Goal: Information Seeking & Learning: Learn about a topic

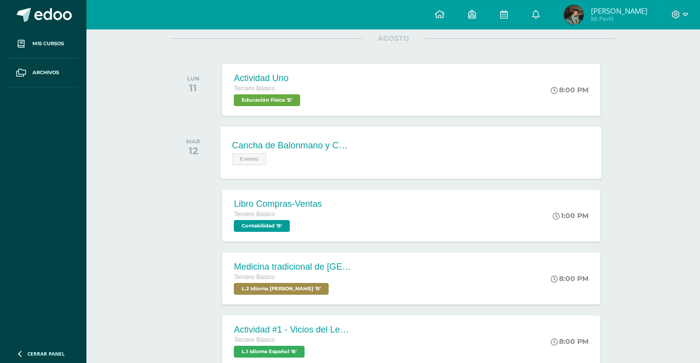
scroll to position [147, 0]
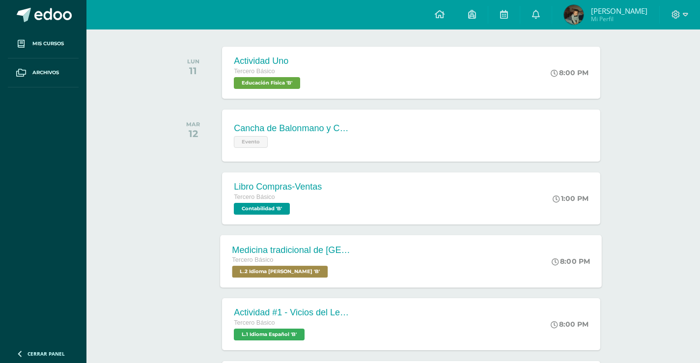
click at [324, 266] on span "L.2 Idioma [PERSON_NAME] 'B'" at bounding box center [280, 272] width 96 height 12
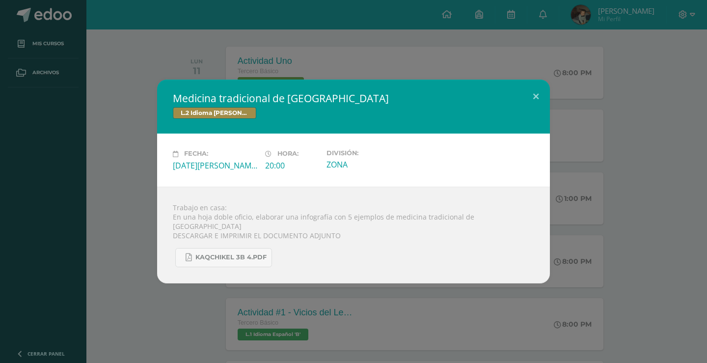
click at [130, 245] on div "Medicina tradicional de [GEOGRAPHIC_DATA] L.2 Idioma [PERSON_NAME] Fecha: [DATE…" at bounding box center [354, 181] width 700 height 203
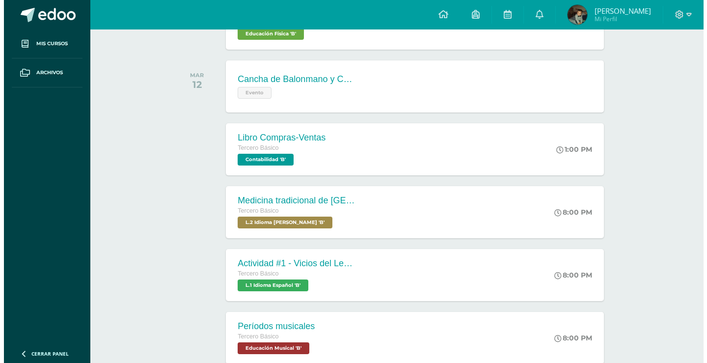
scroll to position [246, 0]
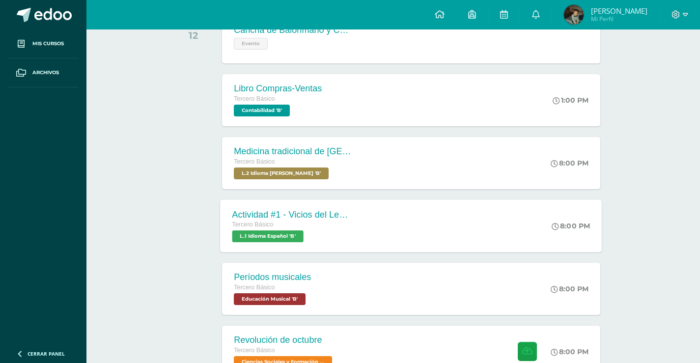
click at [270, 237] on span "L.1 Idioma Español 'B'" at bounding box center [267, 236] width 71 height 12
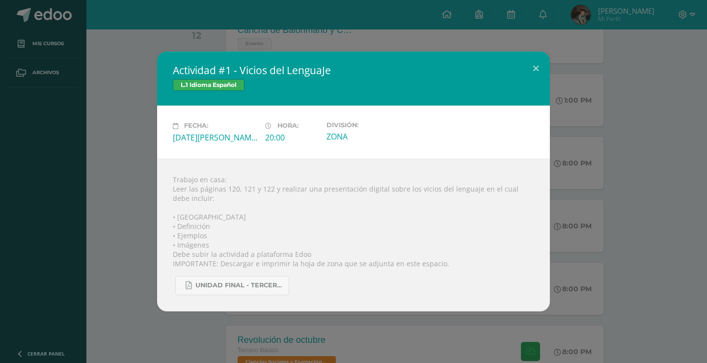
click at [143, 276] on div "Actividad #1 - Vicios del LenguaJe L.1 Idioma Español Fecha: [DATE][PERSON_NAME…" at bounding box center [354, 181] width 700 height 259
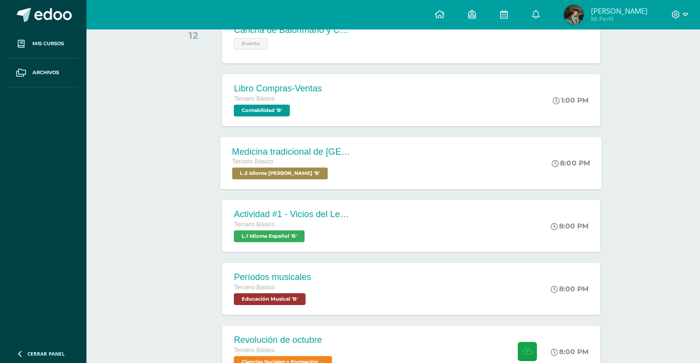
click at [272, 171] on span "L.2 Idioma [PERSON_NAME] 'B'" at bounding box center [280, 174] width 96 height 12
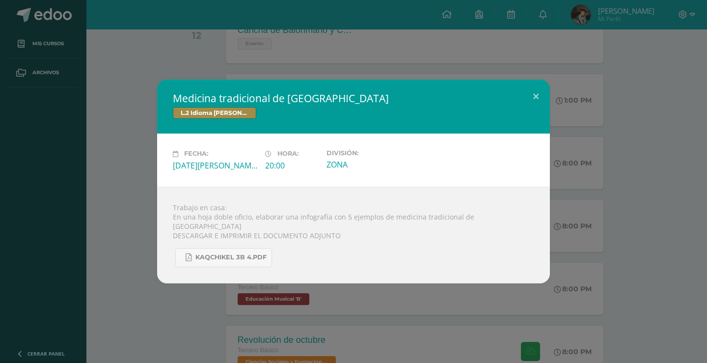
click at [128, 199] on div "Medicina tradicional de [GEOGRAPHIC_DATA] L.2 Idioma [PERSON_NAME] Fecha: [DATE…" at bounding box center [354, 181] width 700 height 203
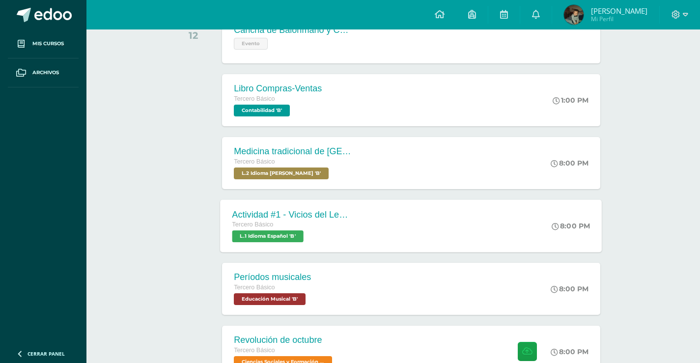
click at [293, 225] on div "Tercero Básico" at bounding box center [291, 225] width 119 height 11
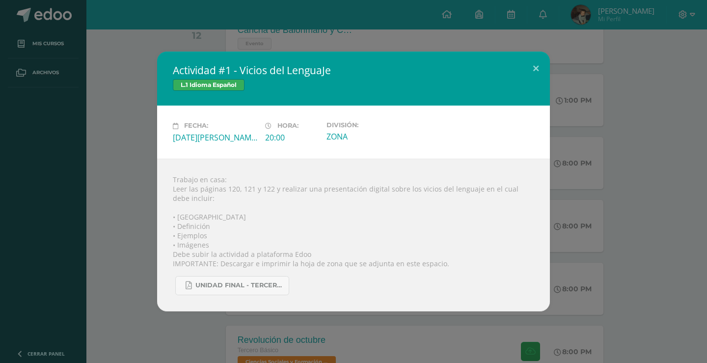
click at [160, 205] on div "Trabajo en casa: Leer las páginas 120, 121 y 122 y realizar una presentación di…" at bounding box center [353, 235] width 393 height 153
click at [127, 166] on div "Actividad #1 - Vicios del LenguaJe L.1 Idioma Español Fecha: [DATE][PERSON_NAME…" at bounding box center [354, 181] width 700 height 259
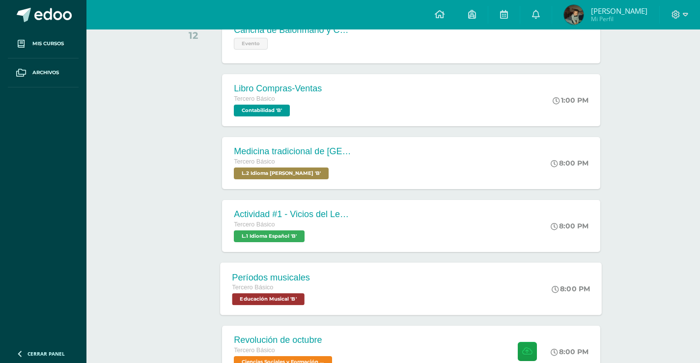
click at [274, 307] on div "Períodos musicales Tercero Básico Educación Musical 'B'" at bounding box center [272, 288] width 102 height 53
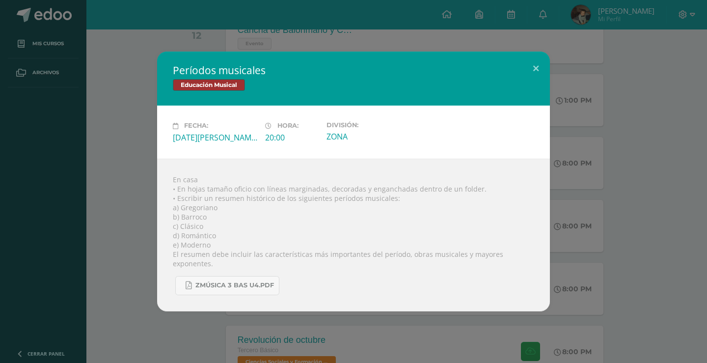
click at [126, 179] on div "Períodos musicales Educación Musical Fecha: [DATE][PERSON_NAME] Hora: 20:00 Div…" at bounding box center [354, 181] width 700 height 259
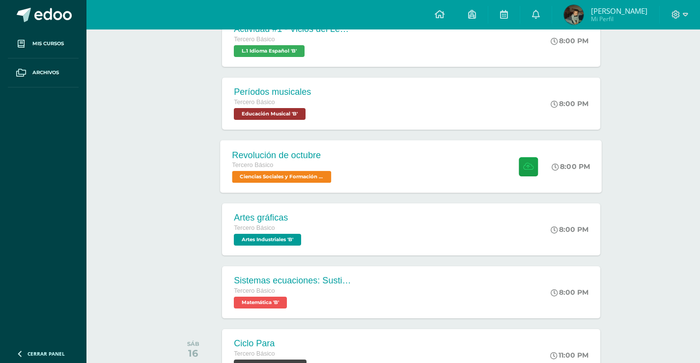
scroll to position [442, 0]
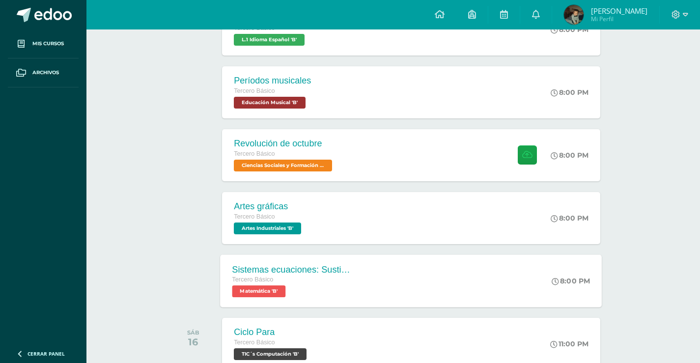
click at [251, 293] on span "Matemática 'B'" at bounding box center [259, 291] width 54 height 12
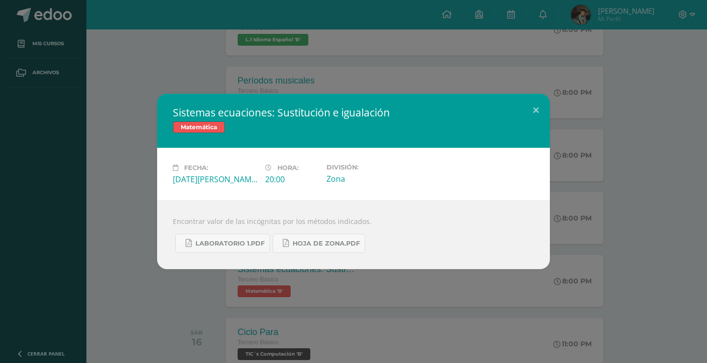
click at [127, 219] on div "Sistemas ecuaciones: Sustitución e igualación Matemática Fecha: [DATE][PERSON_N…" at bounding box center [354, 181] width 700 height 175
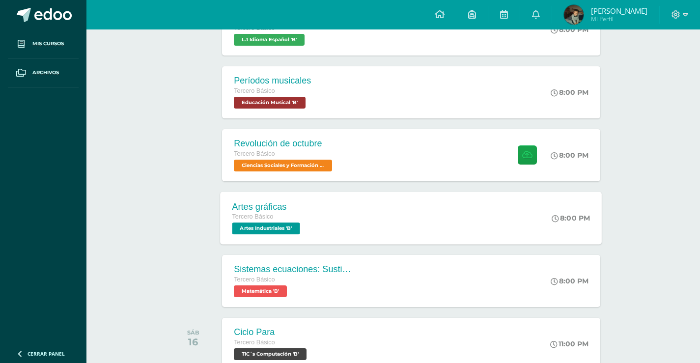
click at [300, 224] on span "Artes Industriales 'B'" at bounding box center [266, 229] width 68 height 12
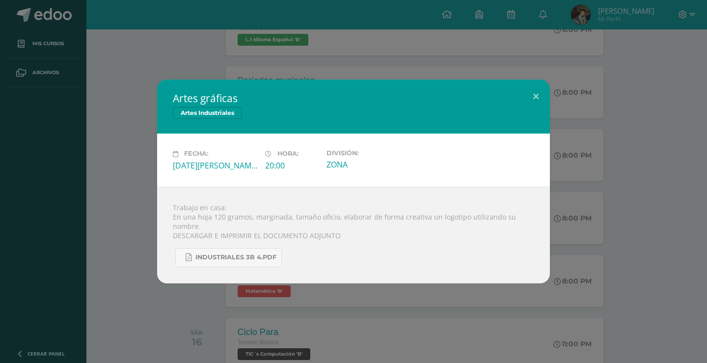
click at [145, 218] on div "Artes gráficas Artes Industriales Fecha: [DATE][PERSON_NAME] Hora: 20:00 Divisi…" at bounding box center [354, 181] width 700 height 203
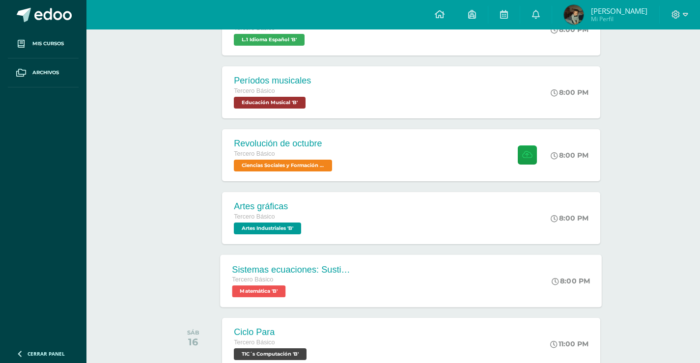
click at [265, 305] on div "Sistemas ecuaciones: Sustitución e igualación Tercero Básico Matemática 'B'" at bounding box center [292, 280] width 143 height 53
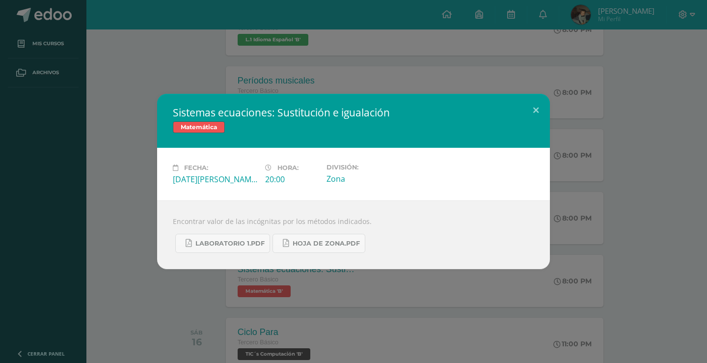
click at [147, 159] on div "Sistemas ecuaciones: Sustitución e igualación Matemática Fecha: [DATE][PERSON_N…" at bounding box center [354, 181] width 700 height 175
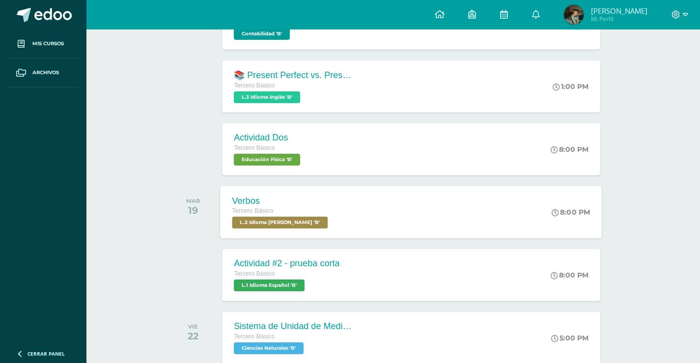
scroll to position [835, 0]
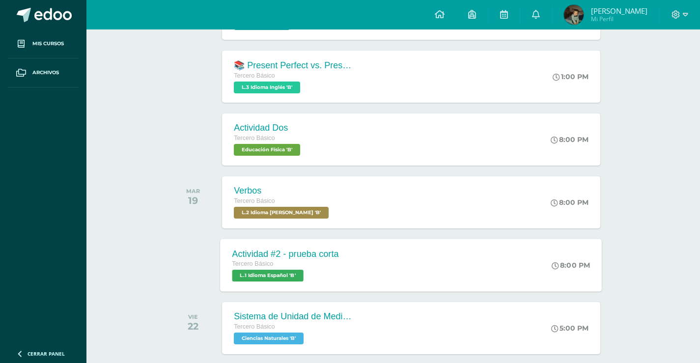
click at [258, 281] on span "L.1 Idioma Español 'B'" at bounding box center [267, 276] width 71 height 12
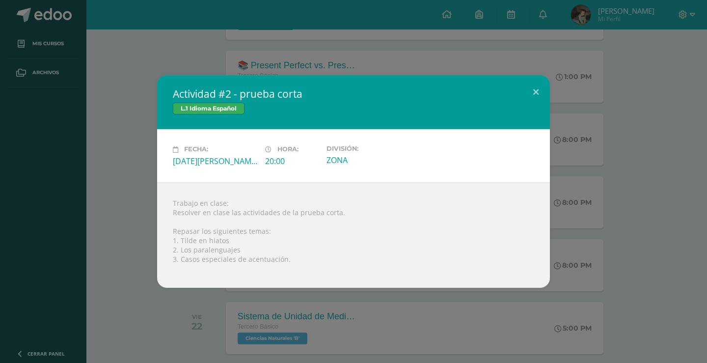
click at [119, 212] on div "Actividad #2 - prueba corta L.1 Idioma Español Fecha: [DATE][PERSON_NAME] Hora:…" at bounding box center [354, 181] width 700 height 212
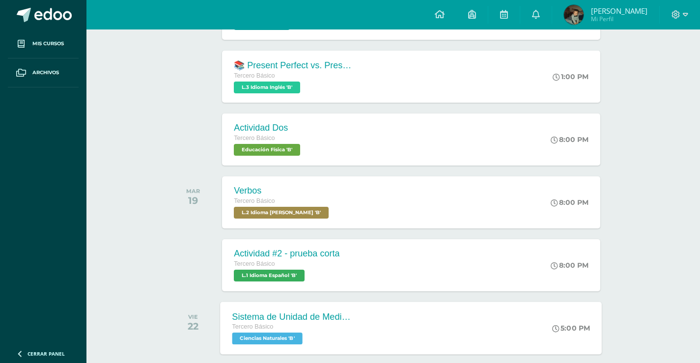
click at [255, 329] on span "Tercero Básico" at bounding box center [252, 326] width 41 height 7
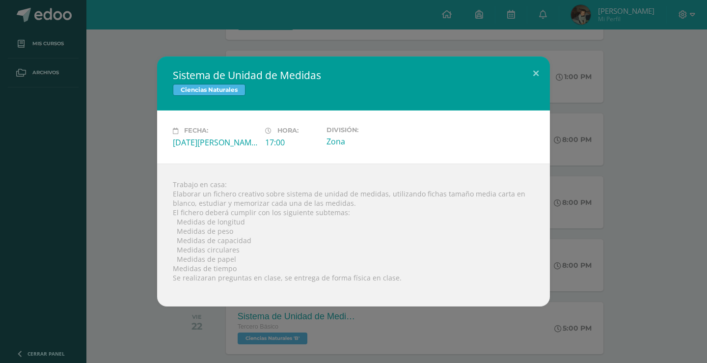
click at [141, 207] on div "Sistema de Unidad de Medidas Ciencias Naturales Fecha: [DATE][PERSON_NAME] Hora…" at bounding box center [354, 181] width 700 height 250
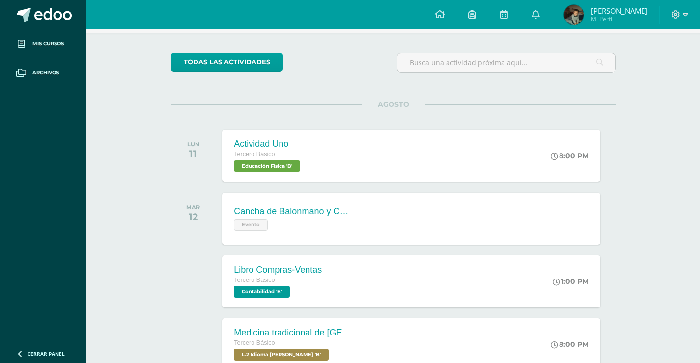
scroll to position [0, 0]
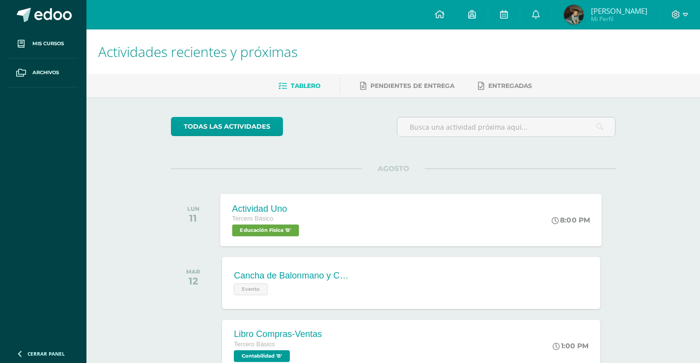
click at [318, 227] on div "Actividad Uno Tercero Básico Educación Física 'B' 8:00 PM Actividad Uno Educaci…" at bounding box center [412, 220] width 382 height 53
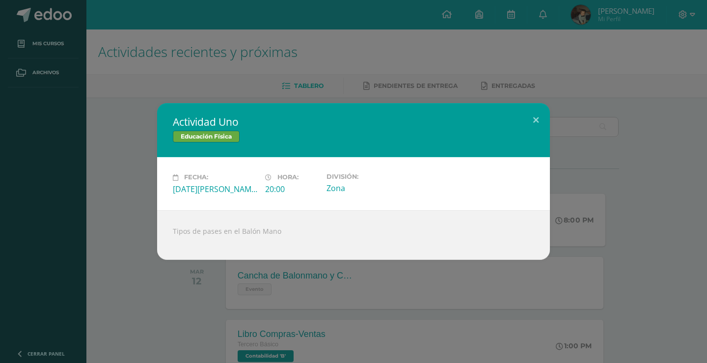
click at [160, 225] on div "Tipos de pases en el Balón Mano" at bounding box center [353, 235] width 393 height 50
click at [115, 155] on div "Actividad Uno Educación Física Fecha: [DATE][PERSON_NAME] Hora: 20:00 División:…" at bounding box center [354, 181] width 700 height 156
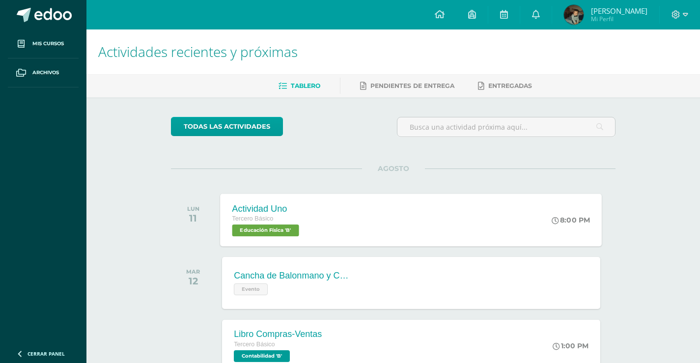
click at [276, 239] on div "Actividad Uno Tercero Básico Educación Física 'B'" at bounding box center [267, 220] width 93 height 53
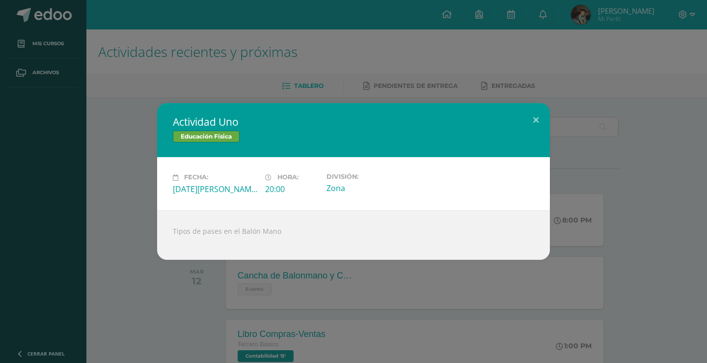
click at [141, 242] on div "Actividad Uno Educación Física Fecha: [DATE][PERSON_NAME] Hora: 20:00 División:…" at bounding box center [354, 181] width 700 height 156
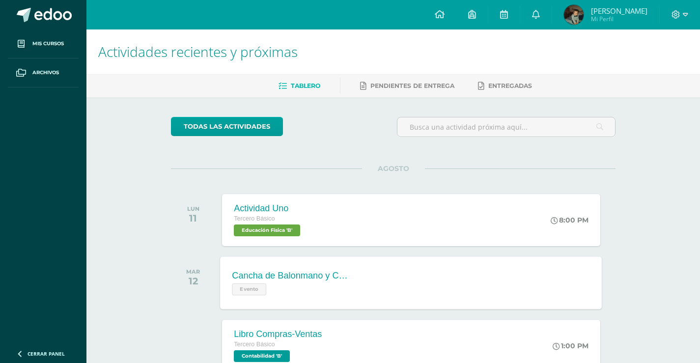
click at [254, 293] on span "Evento" at bounding box center [249, 289] width 34 height 12
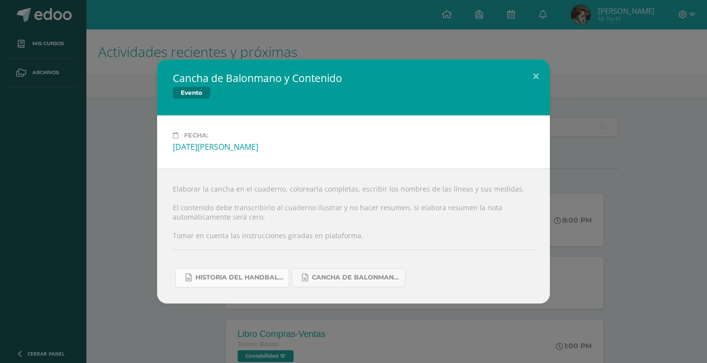
click at [244, 283] on link "Historia del handball.docx" at bounding box center [232, 277] width 114 height 19
click at [326, 269] on link "Cancha de Balonmano.docx" at bounding box center [349, 277] width 114 height 19
click at [526, 74] on button at bounding box center [536, 75] width 28 height 33
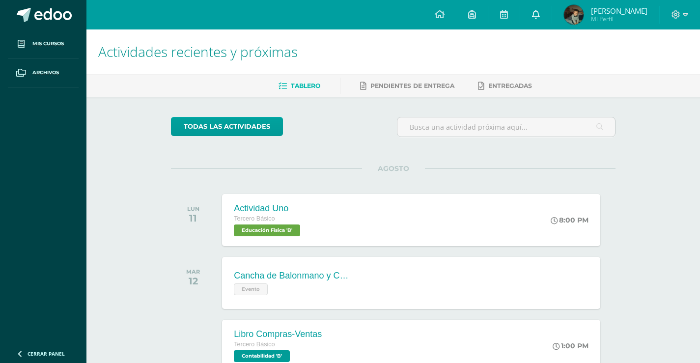
click at [552, 14] on link at bounding box center [535, 14] width 31 height 29
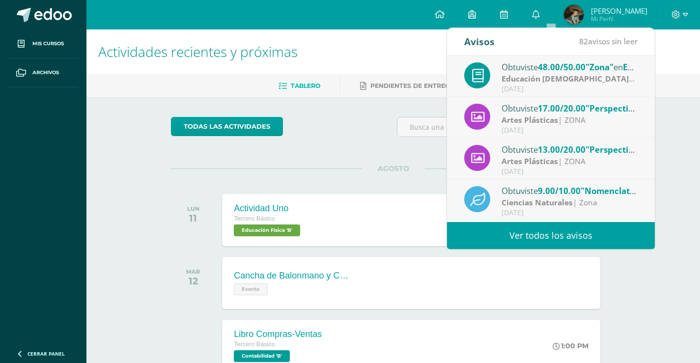
click at [558, 194] on span "9.00/10.00" at bounding box center [559, 190] width 43 height 11
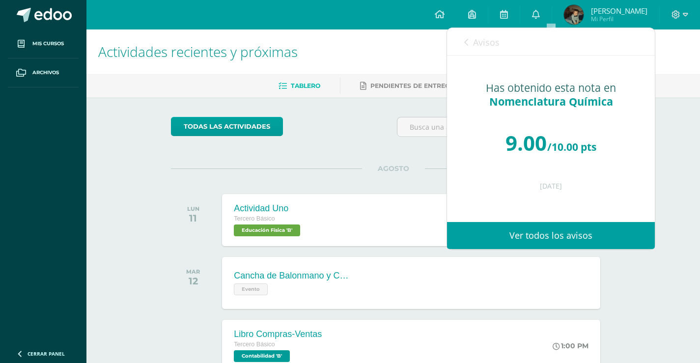
click at [466, 39] on icon at bounding box center [466, 42] width 4 height 8
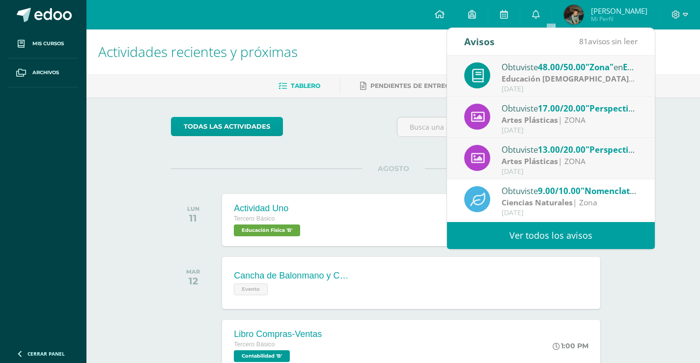
click at [549, 165] on strong "Artes Plásticas" at bounding box center [530, 161] width 56 height 11
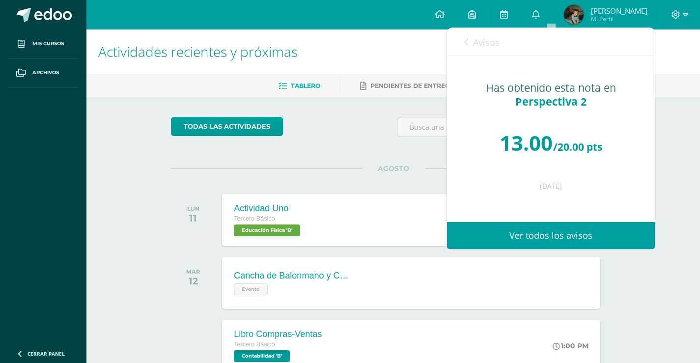
click at [475, 35] on link "Avisos" at bounding box center [481, 42] width 35 height 28
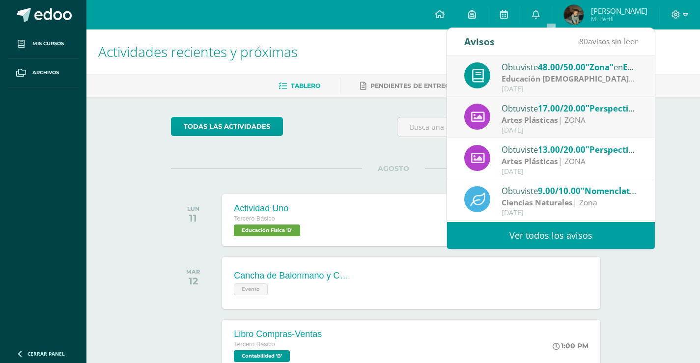
click at [548, 135] on div "Obtuviste 17.00/20.00 "Perspectiva 2" en Artes Plásticas Artes Plásticas | ZONA…" at bounding box center [551, 117] width 208 height 41
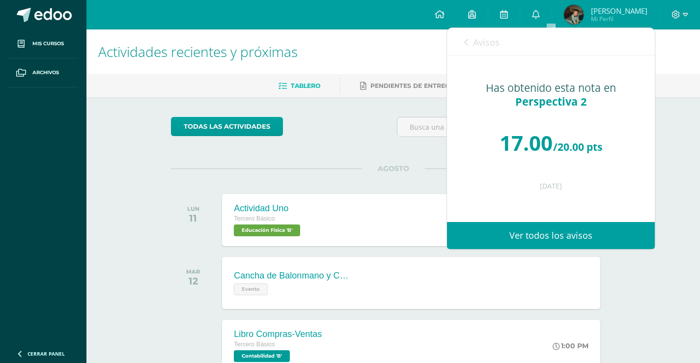
click at [473, 34] on link "Avisos" at bounding box center [481, 42] width 35 height 28
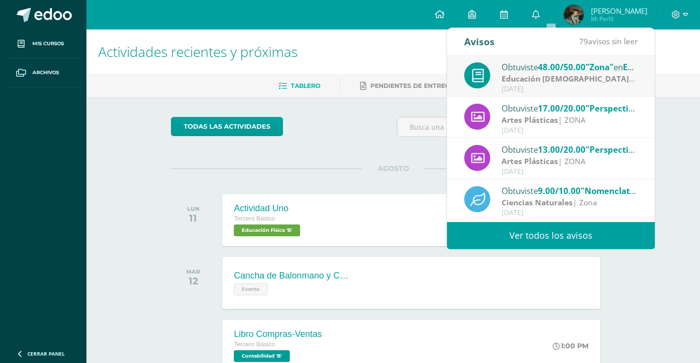
click at [565, 84] on strong "Educación [DEMOGRAPHIC_DATA]" at bounding box center [568, 78] width 133 height 11
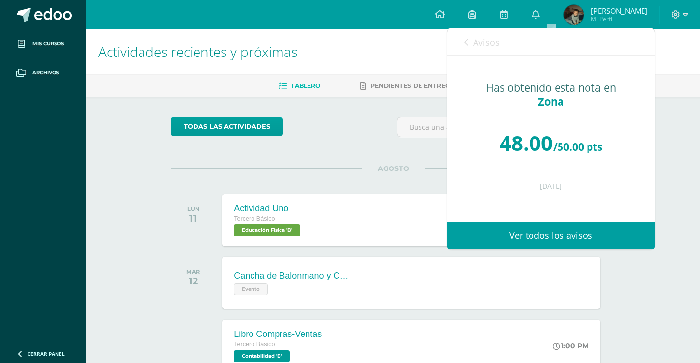
click at [475, 43] on span "Avisos" at bounding box center [486, 42] width 27 height 12
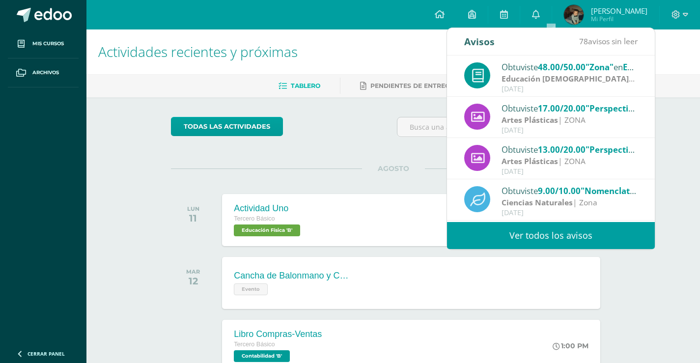
click at [384, 129] on div "todas las Actividades" at bounding box center [393, 131] width 452 height 28
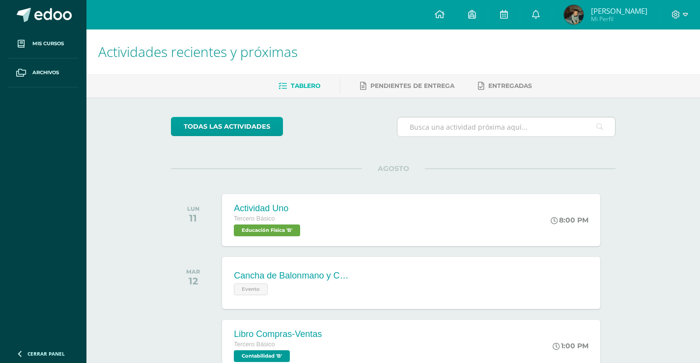
scroll to position [147, 0]
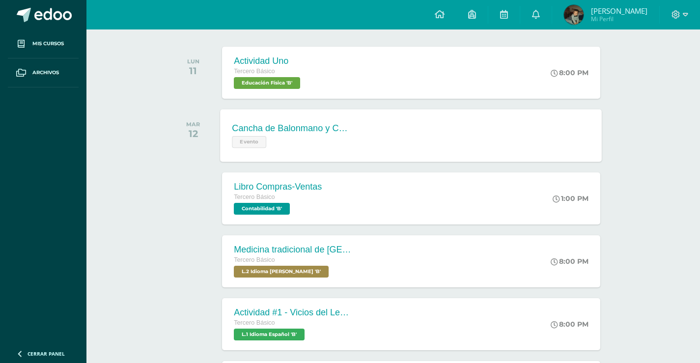
click at [241, 143] on span "Evento" at bounding box center [249, 142] width 34 height 12
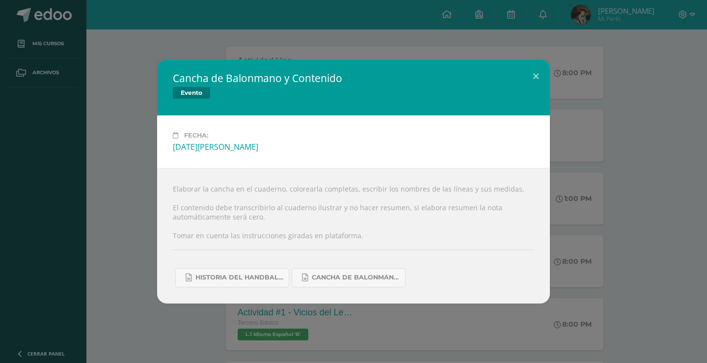
click at [100, 133] on div "Cancha de Balonmano y Contenido Evento Fecha: Martes 12 de Agosto Elaborar la c…" at bounding box center [354, 181] width 700 height 244
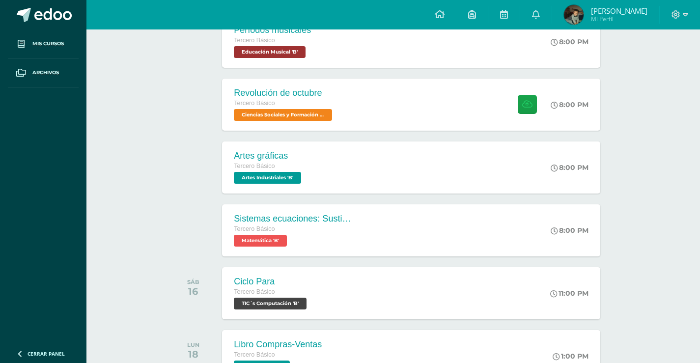
scroll to position [540, 0]
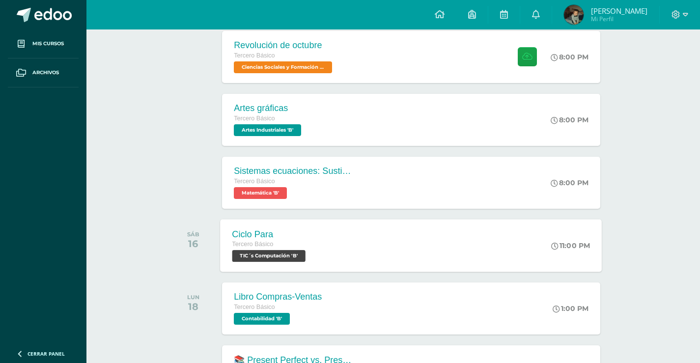
click at [254, 253] on span "TIC´s Computación 'B'" at bounding box center [268, 256] width 73 height 12
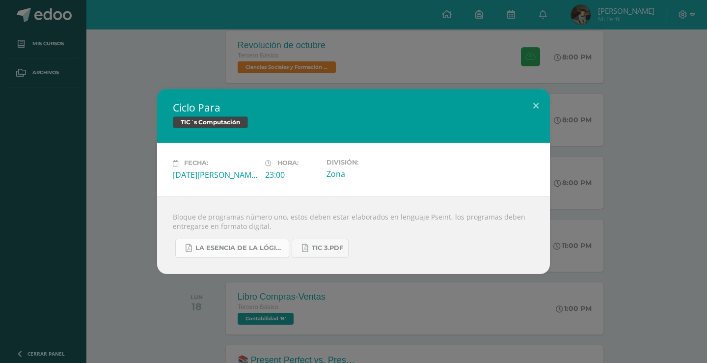
click at [241, 253] on link "La Esencia de la Lógica de Programación - Omar Trejos Buritica - 1ra Edición.pdf" at bounding box center [232, 248] width 114 height 19
click at [539, 107] on button at bounding box center [536, 105] width 28 height 33
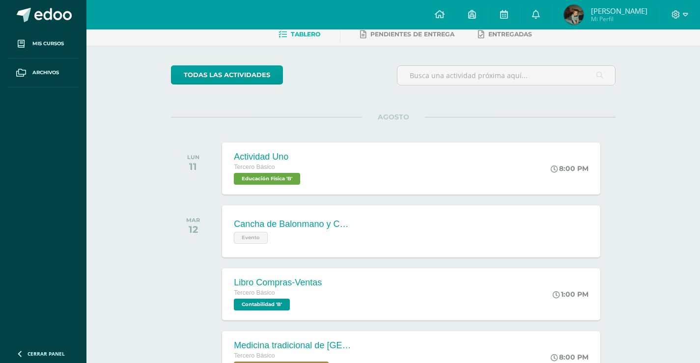
scroll to position [98, 0]
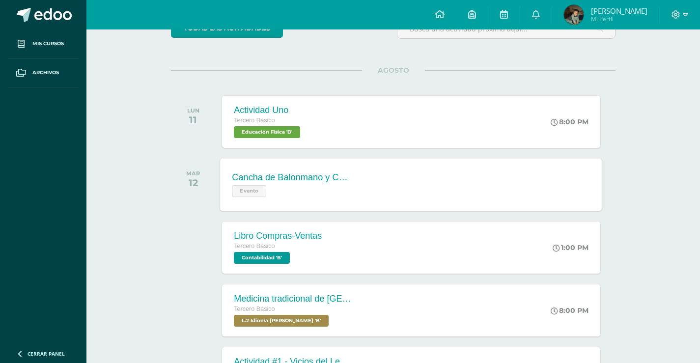
click at [257, 189] on span "Evento" at bounding box center [249, 191] width 34 height 12
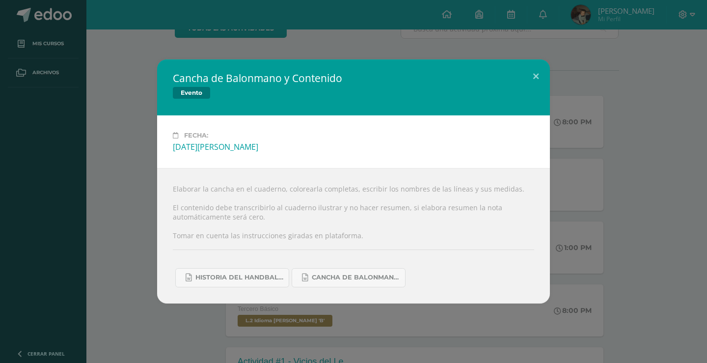
click at [154, 265] on div "Cancha de Balonmano y Contenido Evento Fecha: Martes 12 de Agosto Elaborar la c…" at bounding box center [354, 181] width 700 height 244
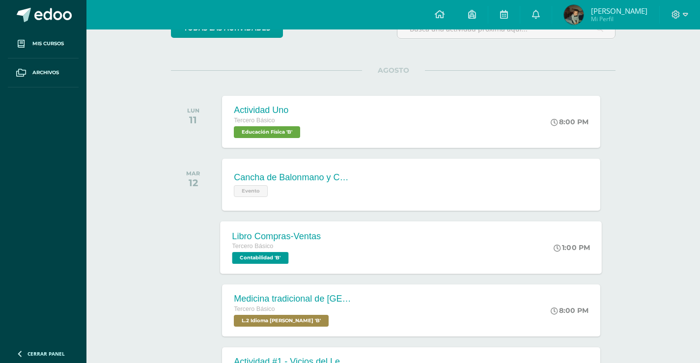
click at [258, 273] on div "Libro Compras-Ventas Tercero Básico Contabilidad 'B'" at bounding box center [277, 247] width 113 height 53
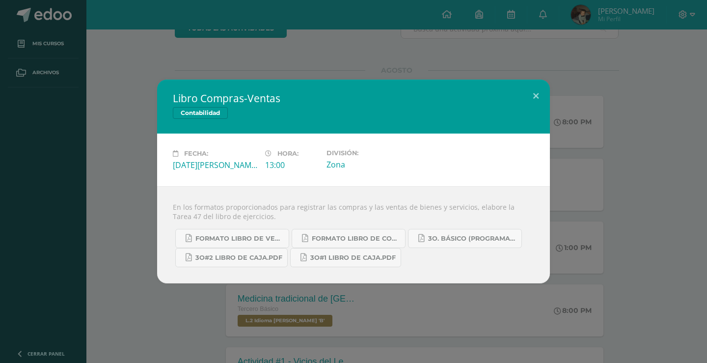
click at [137, 246] on div "Libro Compras-Ventas Contabilidad Fecha: Martes 12 de Agosto Hora: 13:00 Divisi…" at bounding box center [354, 182] width 700 height 204
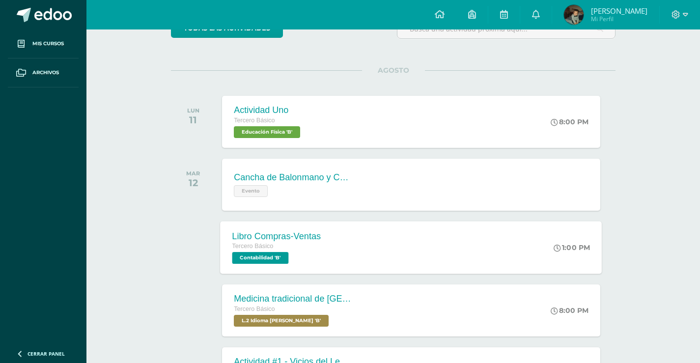
click at [268, 253] on span "Contabilidad 'B'" at bounding box center [260, 258] width 56 height 12
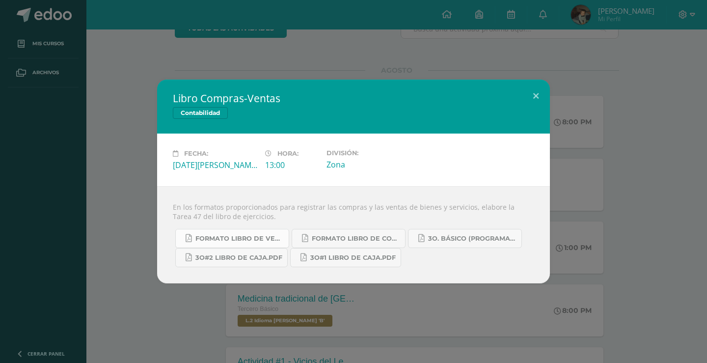
click at [224, 240] on span "Formato Libro de Ventas.pdf" at bounding box center [240, 239] width 88 height 8
click at [361, 244] on link "Formato Libro de Compras.pdf" at bounding box center [349, 238] width 114 height 19
click at [539, 98] on button at bounding box center [536, 96] width 28 height 33
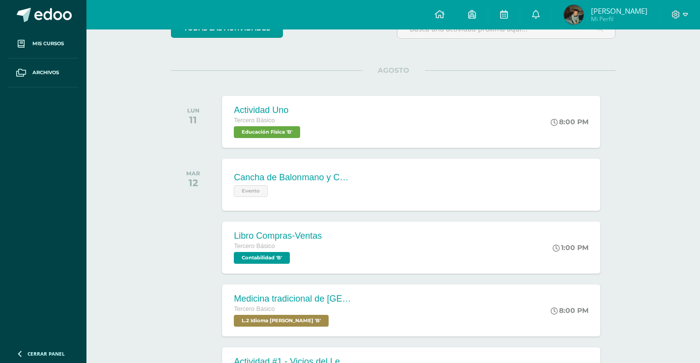
scroll to position [197, 0]
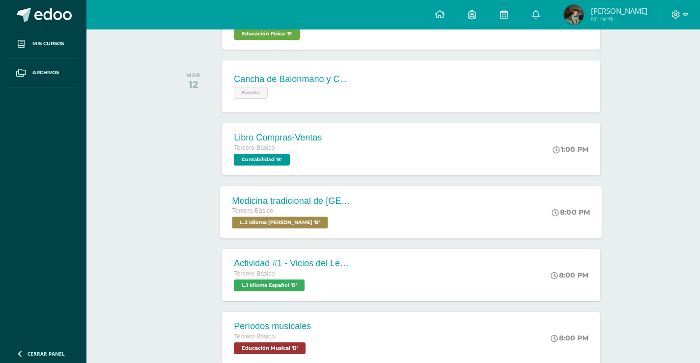
click at [304, 226] on span "L.2 Idioma [PERSON_NAME] 'B'" at bounding box center [280, 223] width 96 height 12
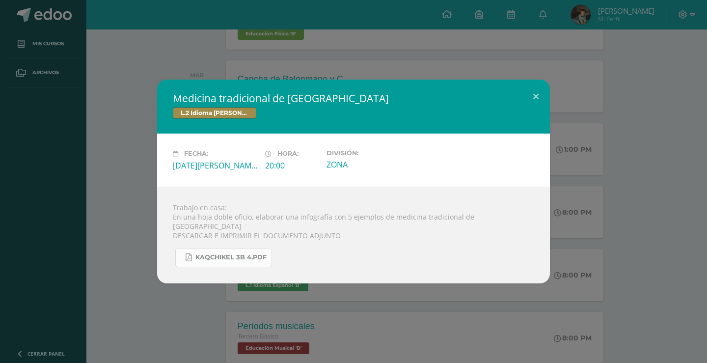
click at [211, 260] on link "KAQCHIKEL 3B 4.pdf" at bounding box center [223, 257] width 97 height 19
click at [539, 111] on button at bounding box center [536, 96] width 28 height 33
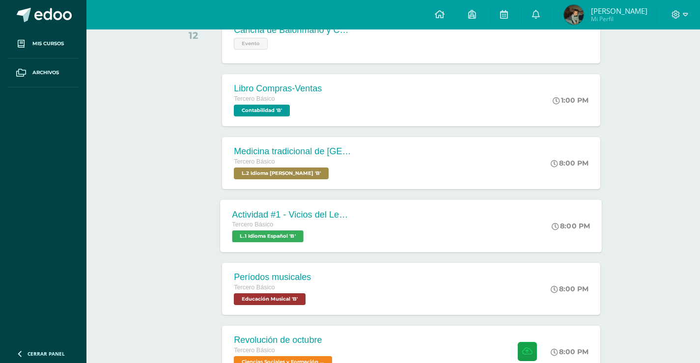
scroll to position [295, 0]
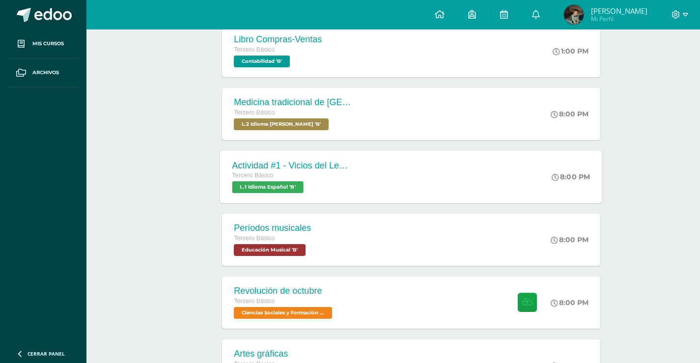
click at [255, 197] on div "Actividad #1 - Vicios del LenguaJe Tercero Básico L.1 Idioma Español 'B'" at bounding box center [292, 176] width 143 height 53
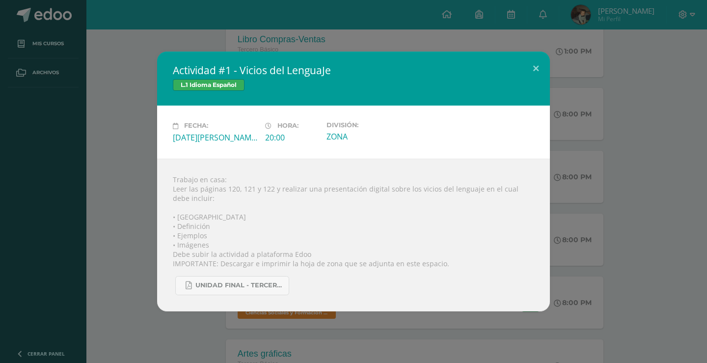
click at [273, 135] on div "20:00" at bounding box center [292, 137] width 54 height 11
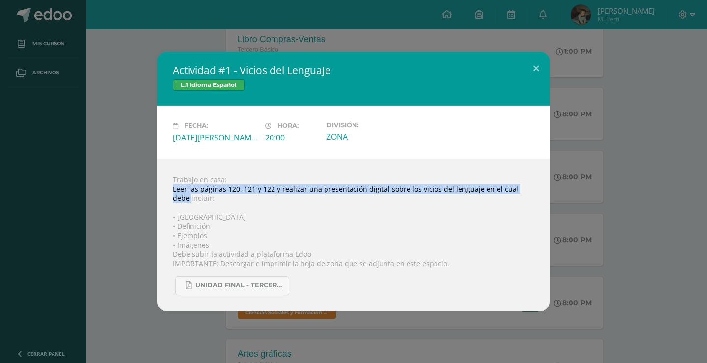
click at [103, 193] on div "Actividad #1 - Vicios del LenguaJe L.1 Idioma Español Fecha: [DATE][PERSON_NAME…" at bounding box center [354, 181] width 700 height 259
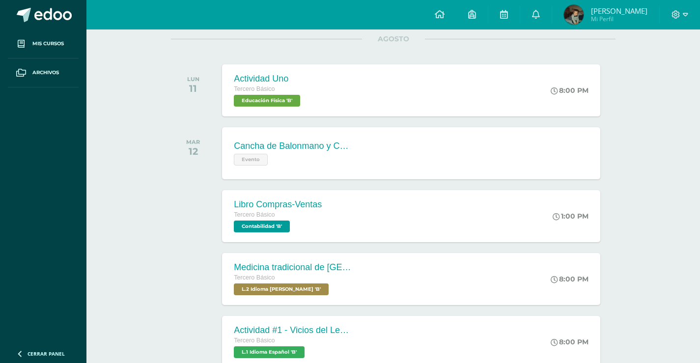
scroll to position [98, 0]
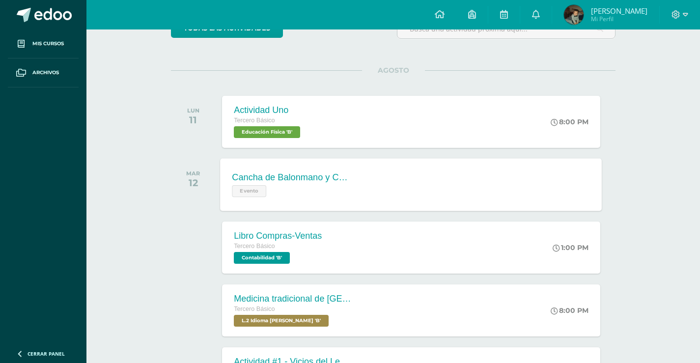
click at [240, 178] on div "Cancha de Balonmano y Contenido" at bounding box center [291, 177] width 119 height 10
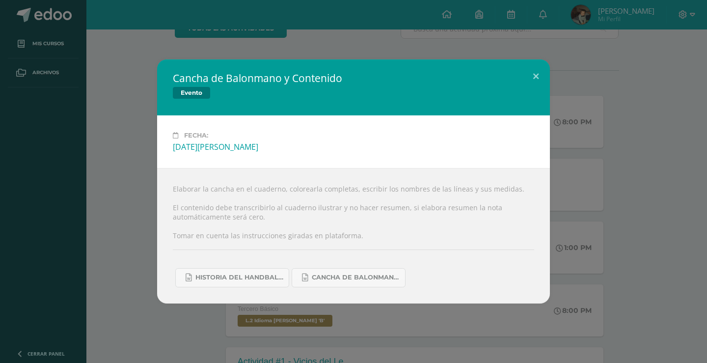
click at [130, 212] on div "Cancha de Balonmano y Contenido Evento Fecha: Martes 12 de Agosto Elaborar la c…" at bounding box center [354, 181] width 700 height 244
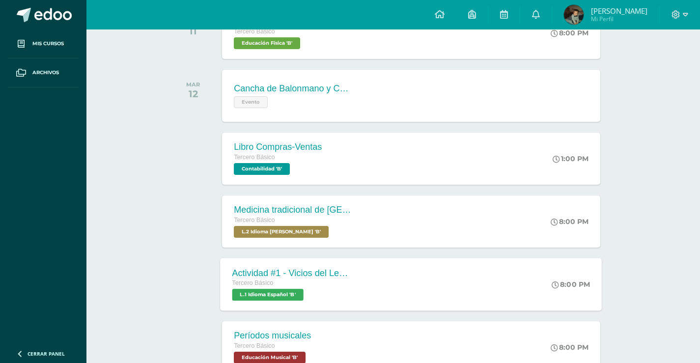
scroll to position [197, 0]
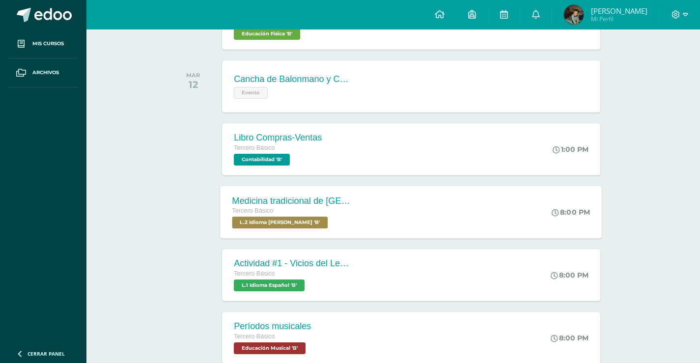
click at [259, 226] on span "L.2 Idioma [PERSON_NAME] 'B'" at bounding box center [280, 223] width 96 height 12
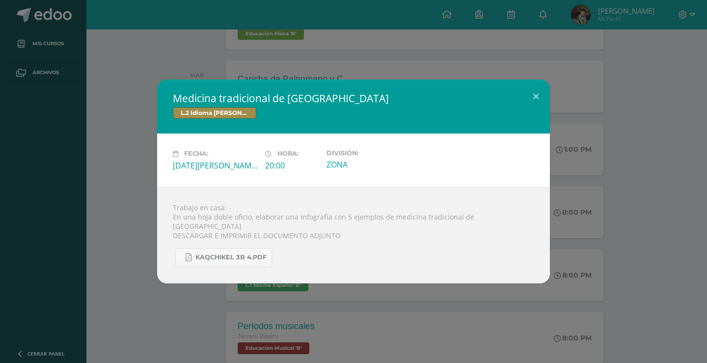
click at [105, 200] on div "Medicina tradicional de [GEOGRAPHIC_DATA] L.2 Idioma [PERSON_NAME] Fecha: [DATE…" at bounding box center [354, 181] width 700 height 203
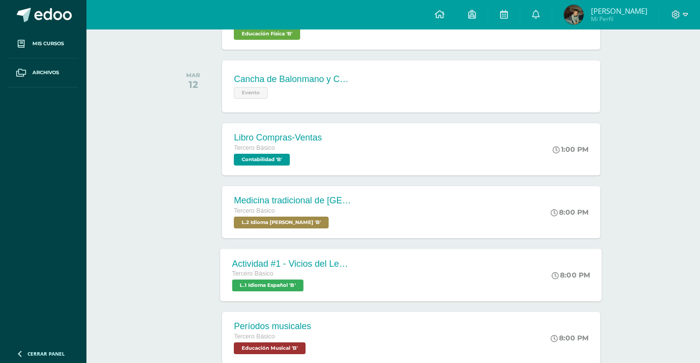
click at [266, 297] on div "Actividad #1 - Vicios del LenguaJe Tercero Básico L.1 Idioma Español 'B'" at bounding box center [292, 275] width 143 height 53
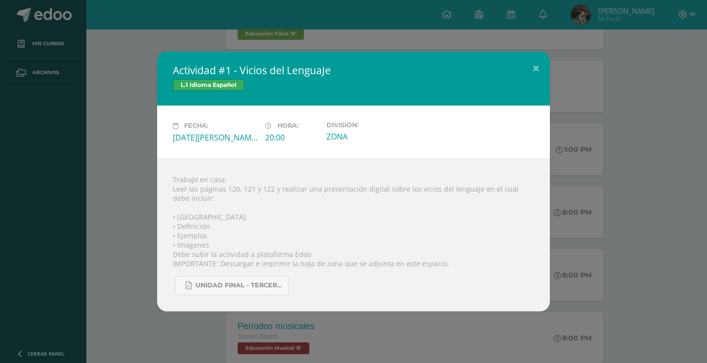
click at [132, 237] on div "Actividad #1 - Vicios del LenguaJe L.1 Idioma Español Fecha: [DATE][PERSON_NAME…" at bounding box center [354, 181] width 700 height 259
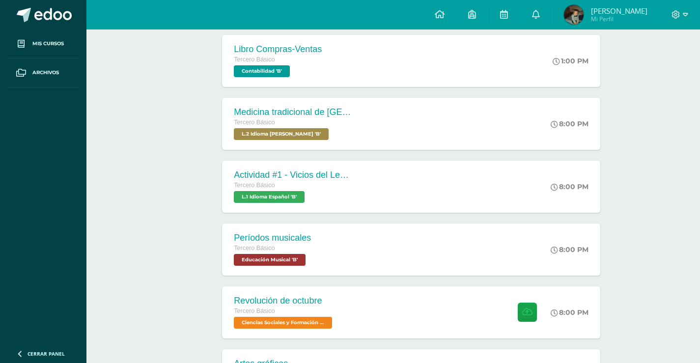
scroll to position [295, 0]
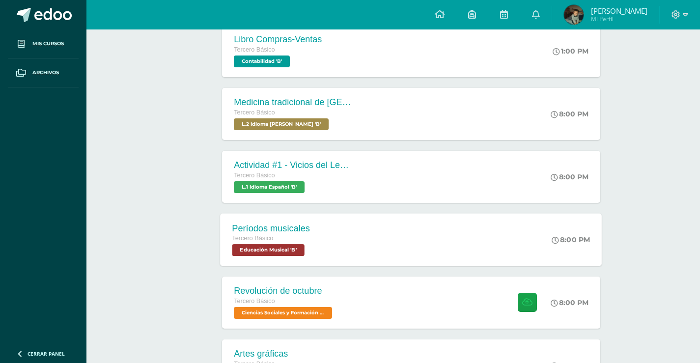
click at [265, 243] on div "Tercero Básico" at bounding box center [271, 238] width 78 height 11
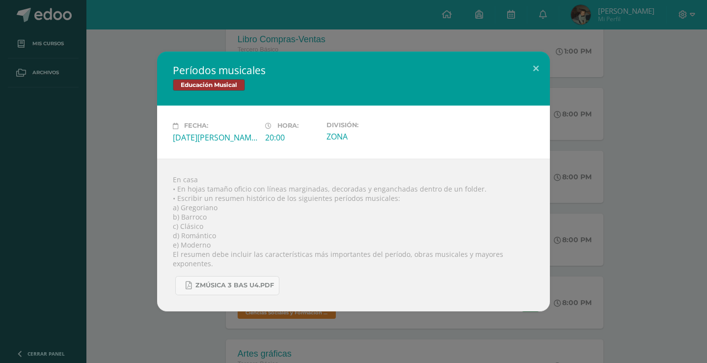
click at [123, 203] on div "Períodos musicales Educación Musical Fecha: [DATE][PERSON_NAME] Hora: 20:00 Div…" at bounding box center [354, 181] width 700 height 259
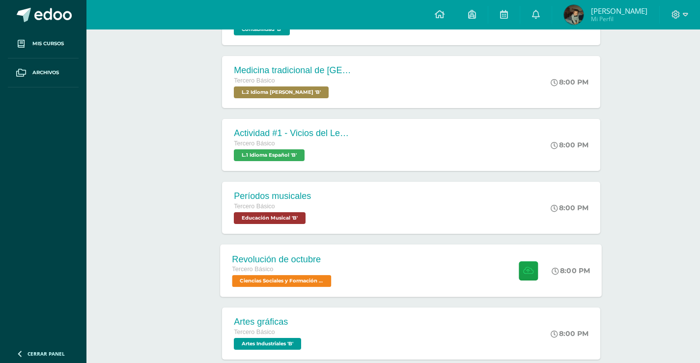
scroll to position [344, 0]
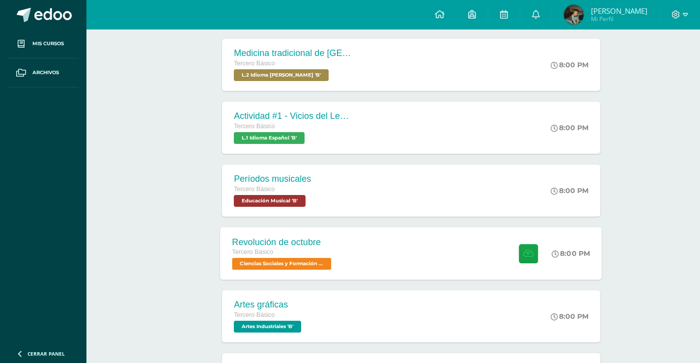
click at [286, 256] on div "Tercero Básico" at bounding box center [283, 252] width 102 height 11
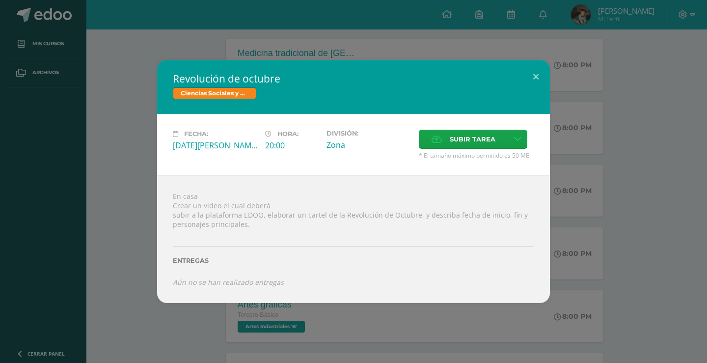
click at [125, 216] on div "Revolución de octubre Ciencias Sociales y Formación Ciudadana Fecha: Miércoles …" at bounding box center [354, 181] width 700 height 243
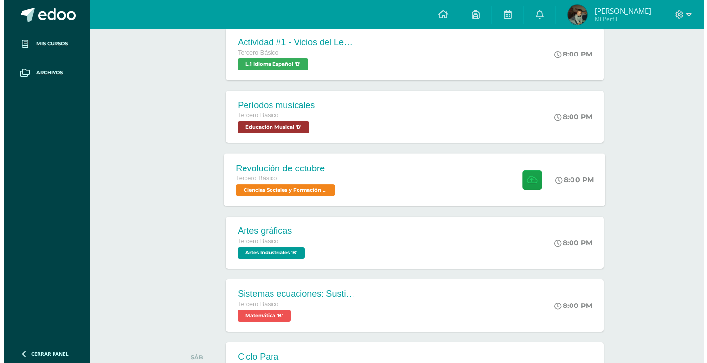
scroll to position [442, 0]
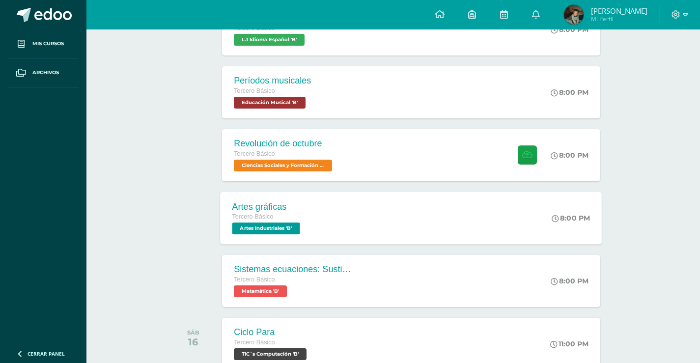
click at [268, 244] on div "Artes gráficas Tercero Básico Artes Industriales 'B' 8:00 PM Artes gráficas Art…" at bounding box center [393, 218] width 445 height 55
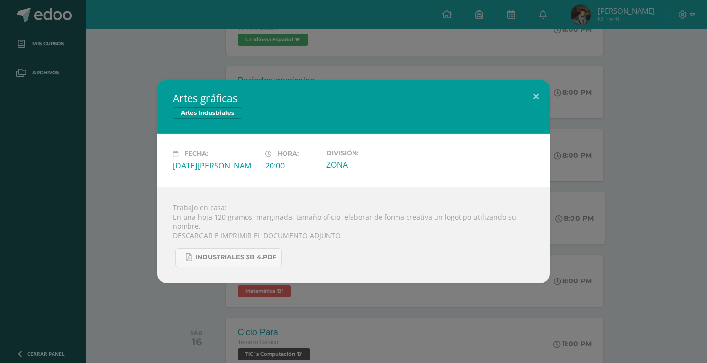
click at [133, 236] on div "Artes gráficas Artes Industriales Fecha: [DATE][PERSON_NAME] Hora: 20:00 Divisi…" at bounding box center [354, 181] width 700 height 203
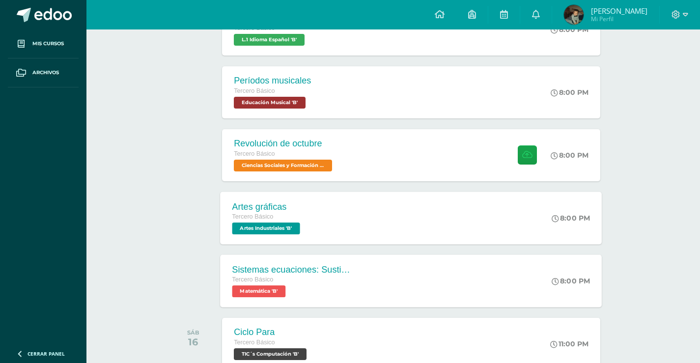
click at [259, 297] on span "Matemática 'B'" at bounding box center [259, 291] width 54 height 12
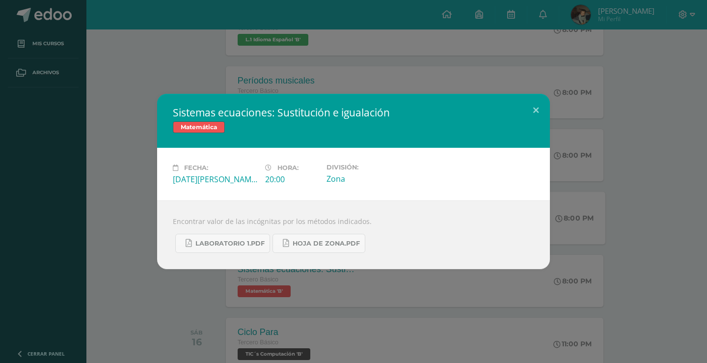
click at [109, 238] on div "Sistemas ecuaciones: Sustitución e igualación Matemática Fecha: [DATE][PERSON_N…" at bounding box center [354, 181] width 700 height 175
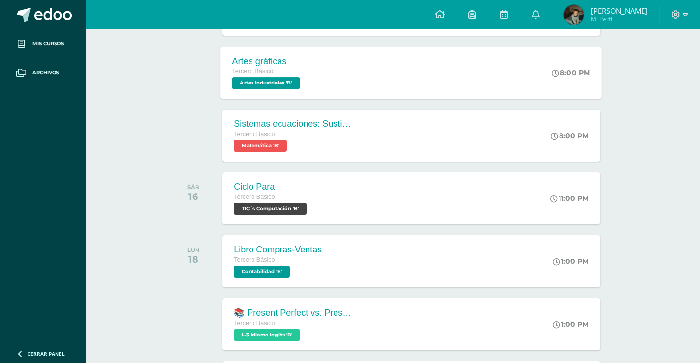
scroll to position [590, 0]
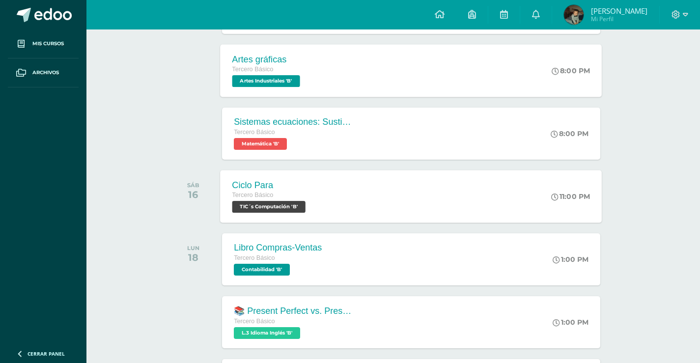
click at [274, 208] on span "TIC´s Computación 'B'" at bounding box center [268, 207] width 73 height 12
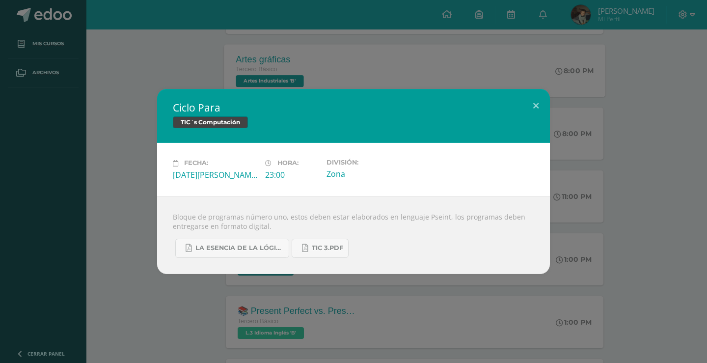
click at [126, 195] on div "Ciclo Para TIC´s Computación Fecha: Sábado 16 de Agosto Hora: 23:00 División: Z…" at bounding box center [354, 181] width 700 height 185
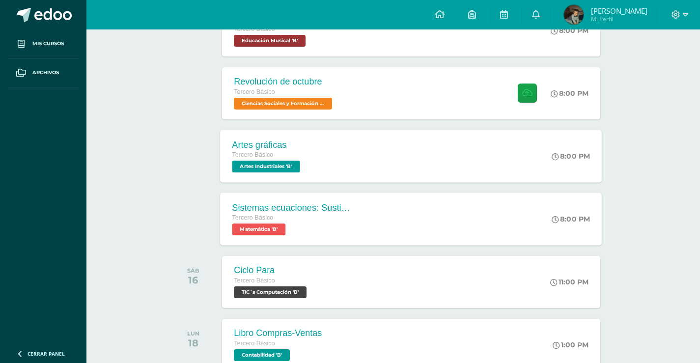
scroll to position [491, 0]
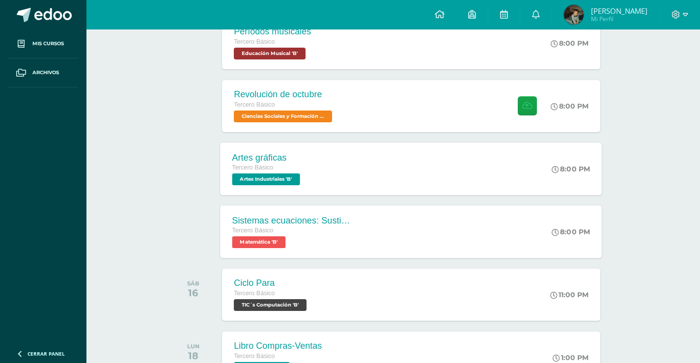
click at [288, 238] on div "Tercero Básico Matemática 'B'" at bounding box center [291, 236] width 119 height 23
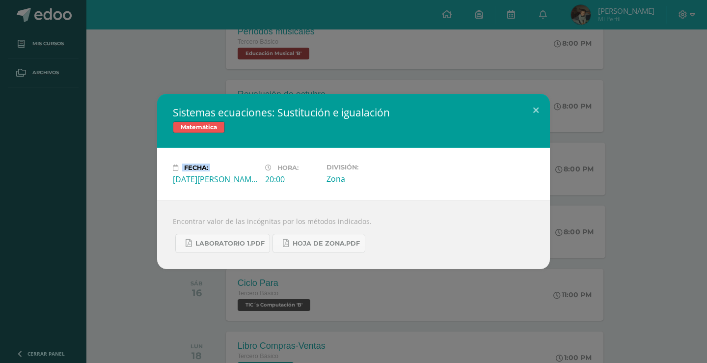
click at [130, 171] on div "Sistemas ecuaciones: Sustitución e igualación Matemática Fecha: [DATE][PERSON_N…" at bounding box center [354, 181] width 700 height 175
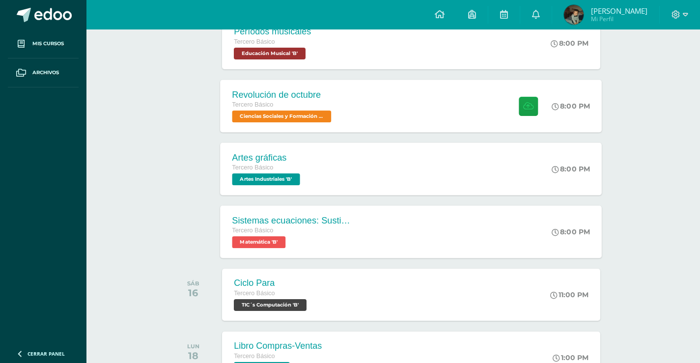
click at [289, 117] on span "Ciencias Sociales y Formación Ciudadana 'B'" at bounding box center [281, 117] width 99 height 12
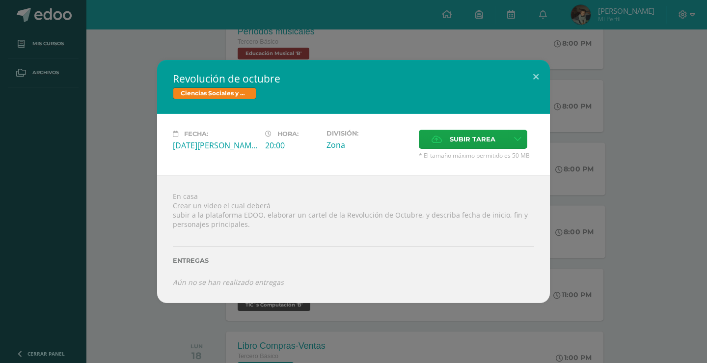
click at [116, 137] on div "Revolución de octubre Ciencias Sociales y Formación Ciudadana Fecha: Miércoles …" at bounding box center [354, 181] width 700 height 243
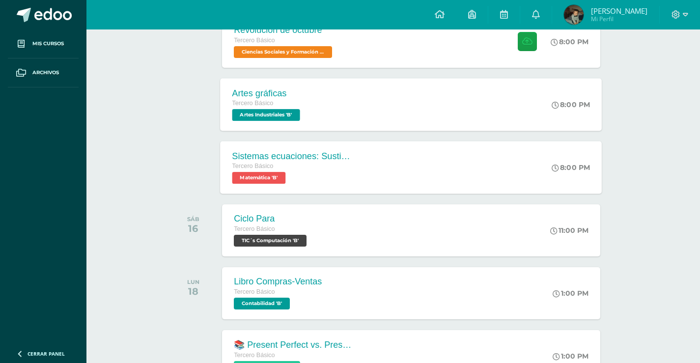
scroll to position [540, 0]
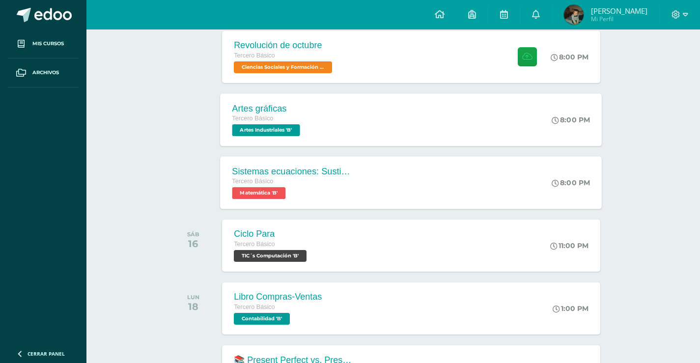
click at [272, 197] on span "Matemática 'B'" at bounding box center [259, 193] width 54 height 12
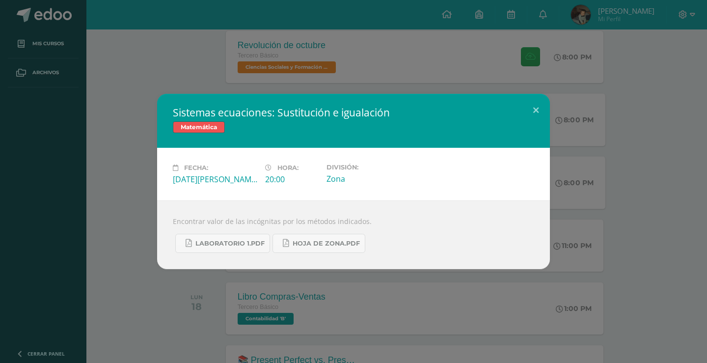
click at [164, 87] on div "Sistemas ecuaciones: Sustitución e igualación Matemática Fecha: [DATE][PERSON_N…" at bounding box center [353, 181] width 707 height 363
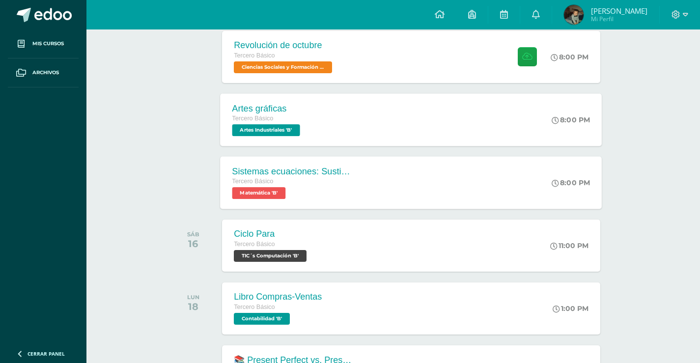
click at [273, 192] on span "Matemática 'B'" at bounding box center [259, 193] width 54 height 12
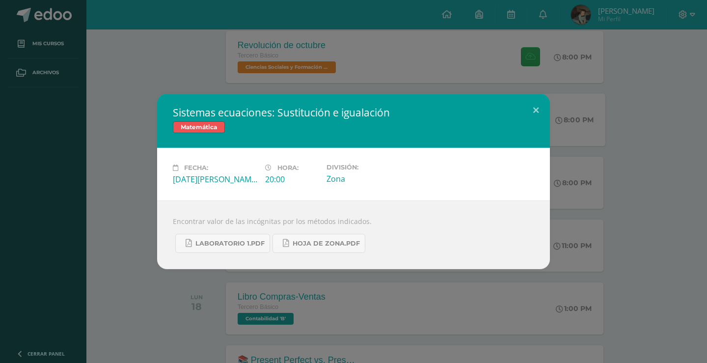
click at [194, 78] on div "Sistemas ecuaciones: Sustitución e igualación Matemática Fecha: [DATE][PERSON_N…" at bounding box center [353, 181] width 707 height 363
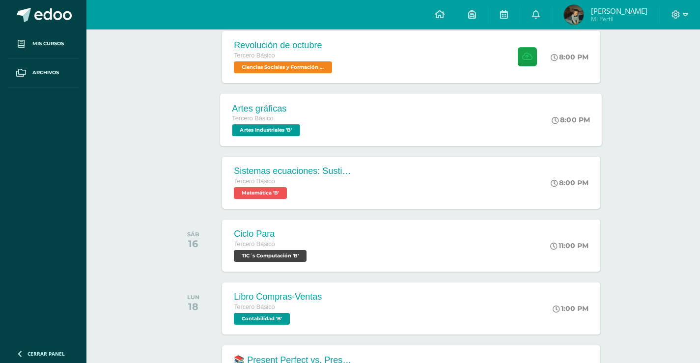
click at [206, 254] on div "SÁB 16" at bounding box center [196, 246] width 50 height 52
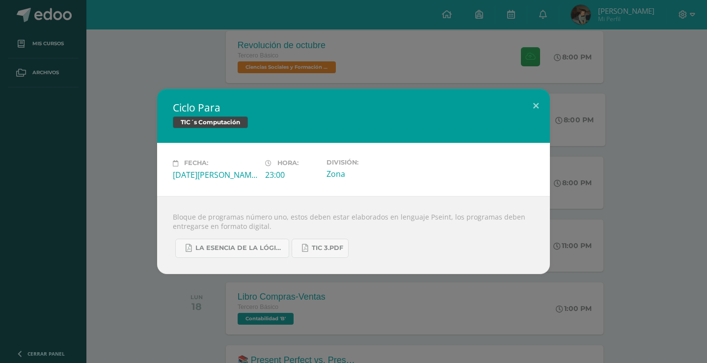
click at [147, 129] on div "Ciclo Para TIC´s Computación Fecha: Sábado 16 de Agosto Hora: 23:00 División: Z…" at bounding box center [354, 181] width 700 height 185
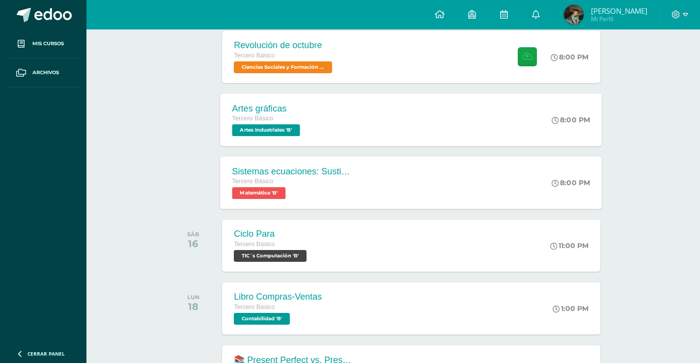
click at [253, 200] on div "Sistemas ecuaciones: Sustitución e igualación Tercero Básico Matemática 'B'" at bounding box center [292, 182] width 143 height 53
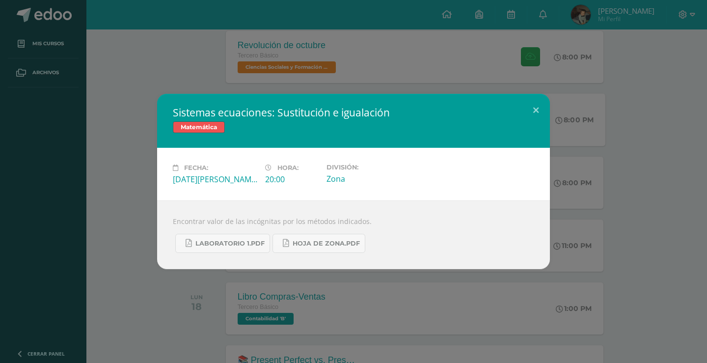
click at [150, 125] on div "Sistemas ecuaciones: Sustitución e igualación Matemática Fecha: [DATE][PERSON_N…" at bounding box center [354, 181] width 700 height 175
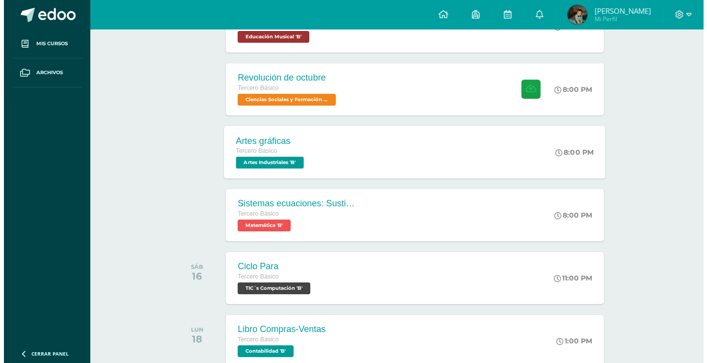
scroll to position [491, 0]
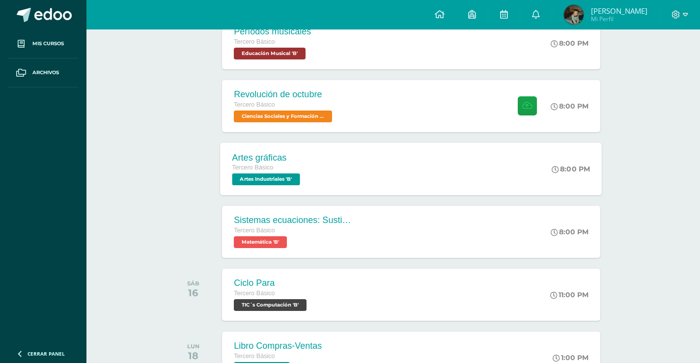
click at [262, 173] on span "Artes Industriales 'B'" at bounding box center [266, 179] width 68 height 12
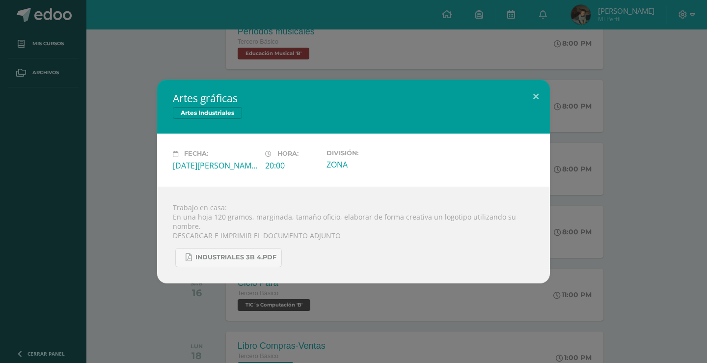
click at [151, 103] on div "Artes gráficas Artes Industriales Fecha: [DATE][PERSON_NAME] Hora: 20:00 Divisi…" at bounding box center [354, 181] width 700 height 203
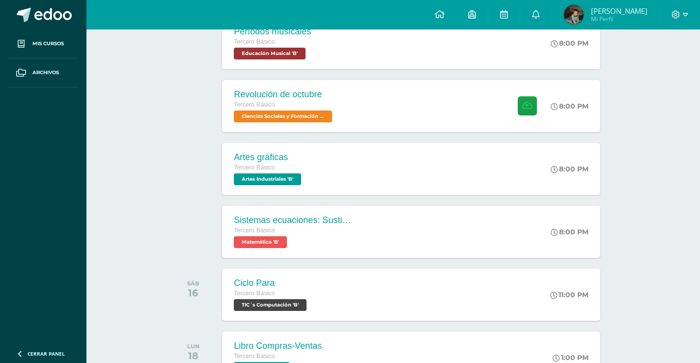
click at [243, 117] on span "Ciencias Sociales y Formación Ciudadana 'B'" at bounding box center [283, 117] width 98 height 12
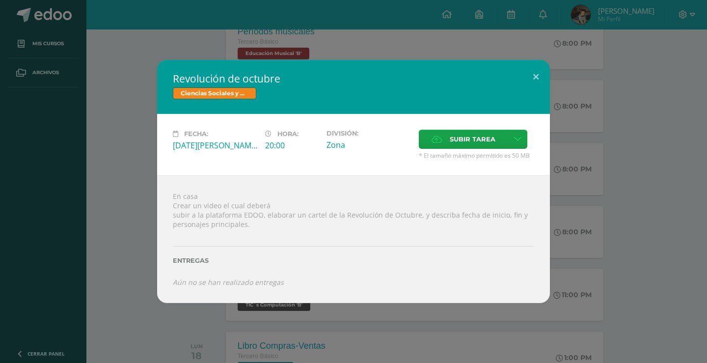
click at [119, 81] on div "Revolución de octubre Ciencias Sociales y Formación Ciudadana Fecha: Miércoles …" at bounding box center [354, 181] width 700 height 243
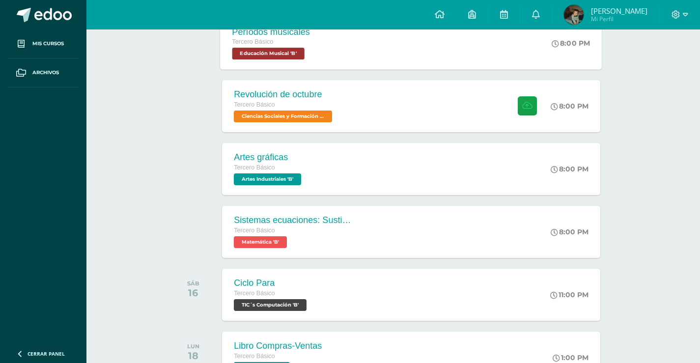
click at [298, 47] on div "Tercero Básico" at bounding box center [271, 42] width 78 height 11
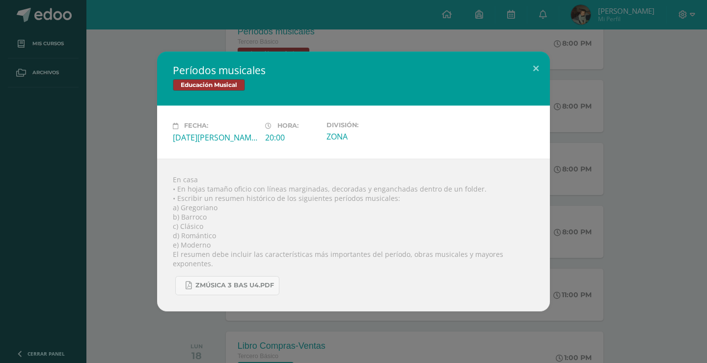
click at [144, 81] on div "Períodos musicales Educación Musical Fecha: [DATE][PERSON_NAME] Hora: 20:00 Div…" at bounding box center [354, 181] width 700 height 259
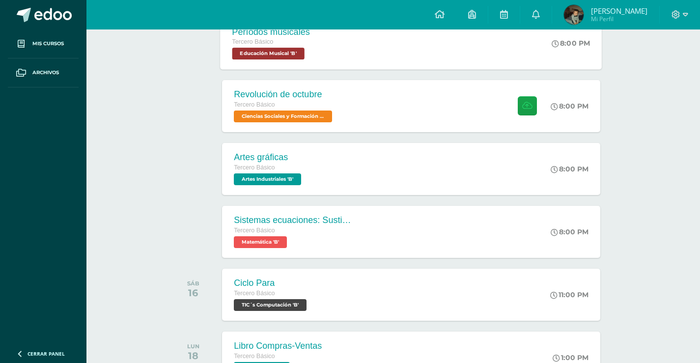
click at [261, 53] on span "Educación Musical 'B'" at bounding box center [268, 54] width 72 height 12
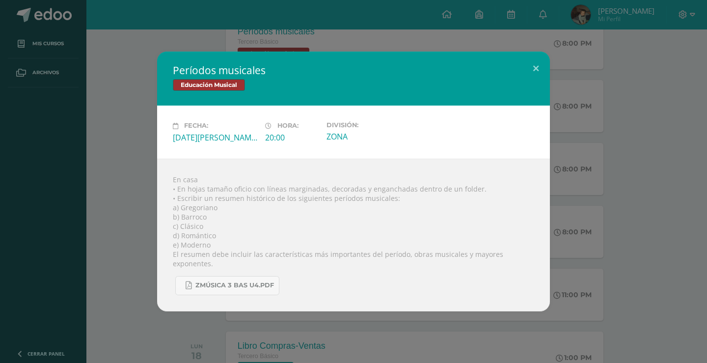
click at [157, 88] on div "Períodos musicales Educación Musical" at bounding box center [353, 79] width 393 height 54
click at [147, 60] on div "Períodos musicales Educación Musical Fecha: [DATE][PERSON_NAME] Hora: 20:00 Div…" at bounding box center [354, 181] width 700 height 259
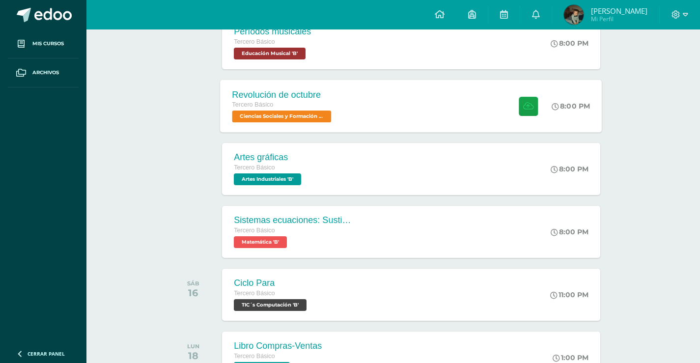
click at [295, 110] on div "Tercero Básico" at bounding box center [283, 105] width 102 height 11
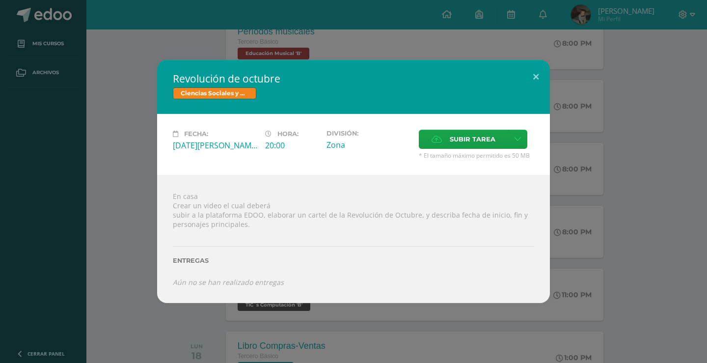
click at [139, 91] on div "Revolución de octubre Ciencias Sociales y Formación Ciudadana Fecha: Miércoles …" at bounding box center [354, 181] width 700 height 243
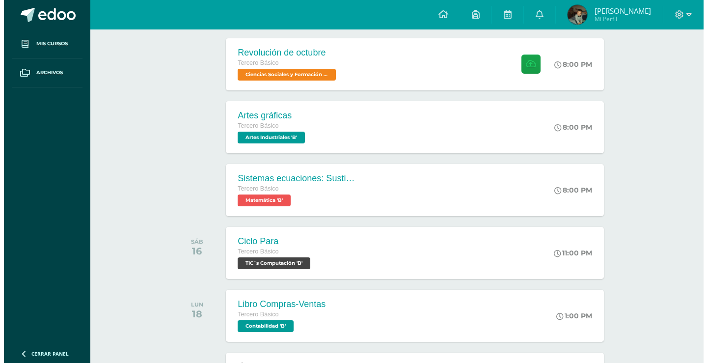
scroll to position [590, 0]
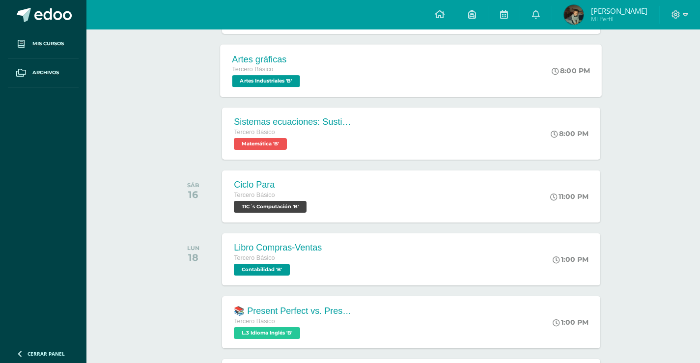
click at [268, 81] on span "Artes Industriales 'B'" at bounding box center [266, 81] width 68 height 12
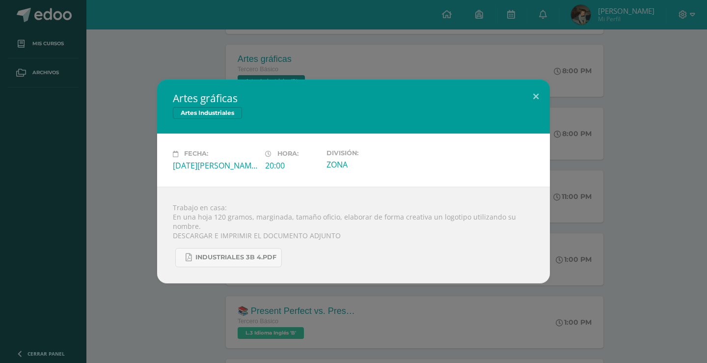
click at [170, 51] on div "Artes gráficas Artes Industriales Fecha: [DATE][PERSON_NAME] Hora: 20:00 Divisi…" at bounding box center [353, 181] width 707 height 363
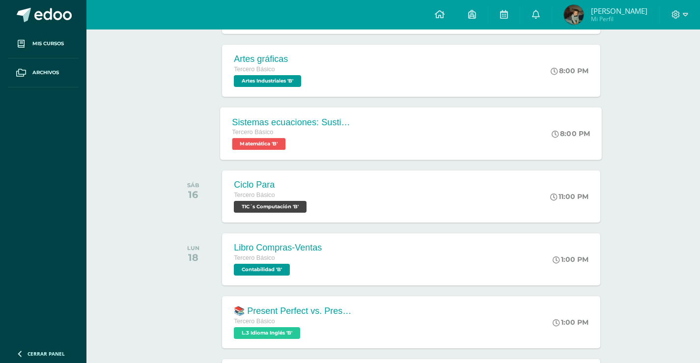
click at [295, 144] on div "Tercero Básico Matemática 'B'" at bounding box center [291, 138] width 119 height 23
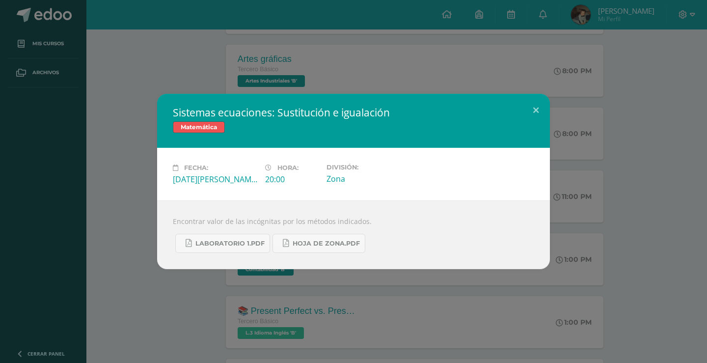
click at [200, 75] on div "Sistemas ecuaciones: Sustitución e igualación Matemática Fecha: [DATE][PERSON_N…" at bounding box center [353, 181] width 707 height 363
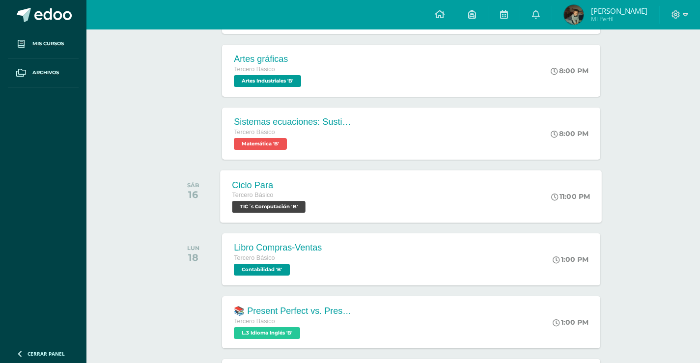
click at [282, 200] on div "Tercero Básico" at bounding box center [270, 195] width 76 height 11
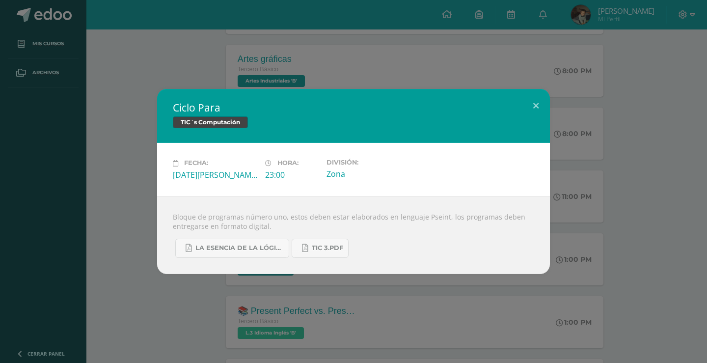
click at [184, 63] on div "Ciclo Para TIC´s Computación Fecha: Sábado 16 de Agosto Hora: 23:00 División: Z…" at bounding box center [353, 181] width 707 height 363
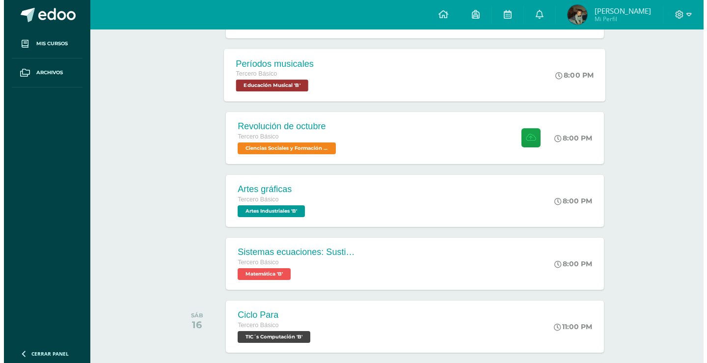
scroll to position [442, 0]
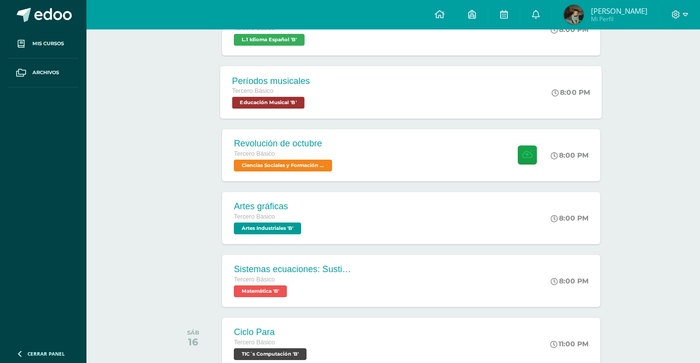
click at [291, 89] on div "Tercero Básico" at bounding box center [271, 91] width 78 height 11
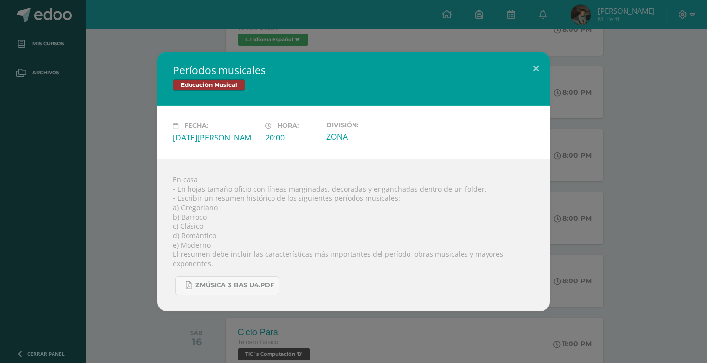
click at [128, 62] on div "Períodos musicales Educación Musical Fecha: [DATE][PERSON_NAME] Hora: 20:00 Div…" at bounding box center [354, 181] width 700 height 259
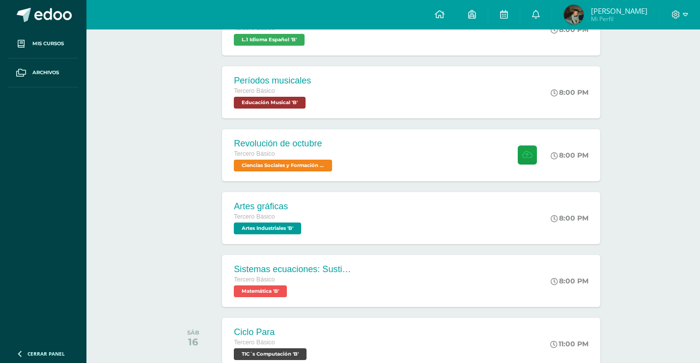
click at [277, 159] on div "Tercero Básico" at bounding box center [284, 154] width 101 height 11
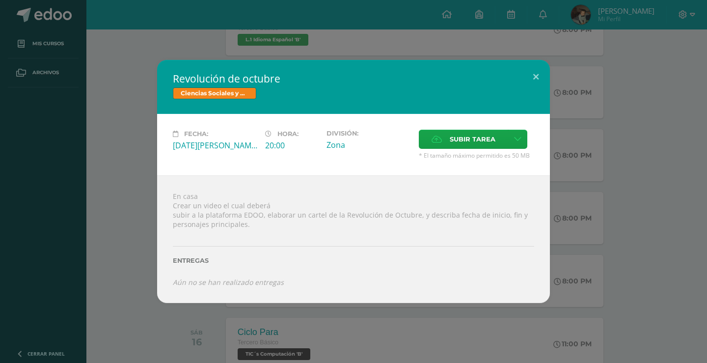
click at [165, 90] on div "Revolución de octubre Ciencias Sociales y Formación Ciudadana" at bounding box center [353, 87] width 393 height 54
click at [131, 61] on div "Revolución de octubre Ciencias Sociales y Formación Ciudadana Fecha: Miércoles …" at bounding box center [354, 181] width 700 height 243
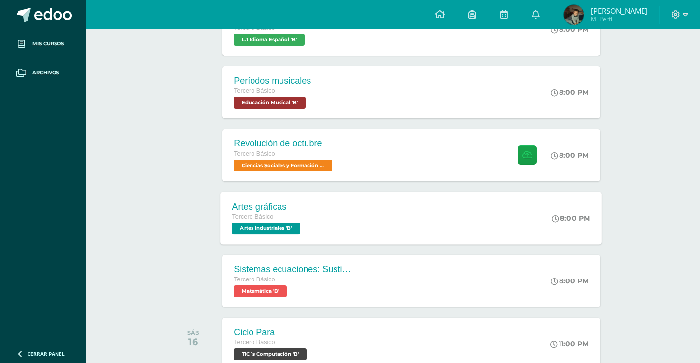
click at [285, 230] on span "Artes Industriales 'B'" at bounding box center [266, 229] width 68 height 12
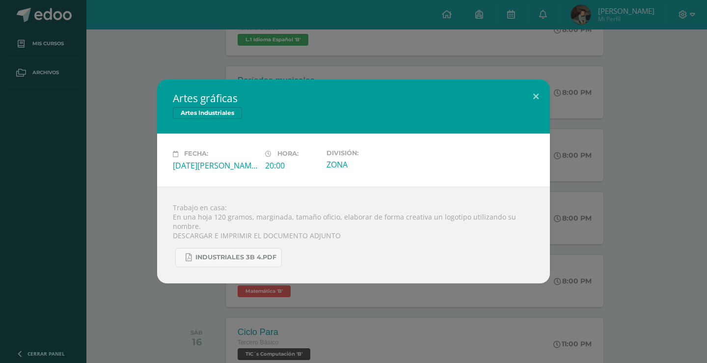
click at [138, 124] on div "Artes gráficas Artes Industriales Fecha: [DATE][PERSON_NAME] Hora: 20:00 Divisi…" at bounding box center [354, 181] width 700 height 203
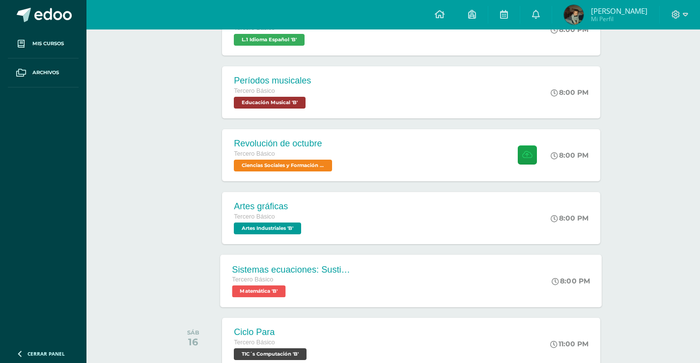
click at [255, 293] on span "Matemática 'B'" at bounding box center [259, 291] width 54 height 12
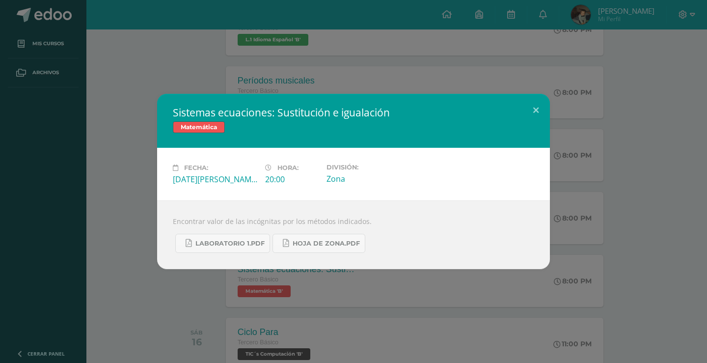
click at [126, 138] on div "Sistemas ecuaciones: Sustitución e igualación Matemática Fecha: [DATE][PERSON_N…" at bounding box center [354, 181] width 700 height 175
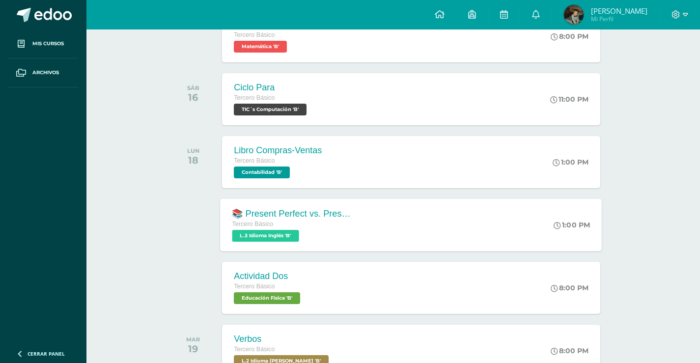
scroll to position [688, 0]
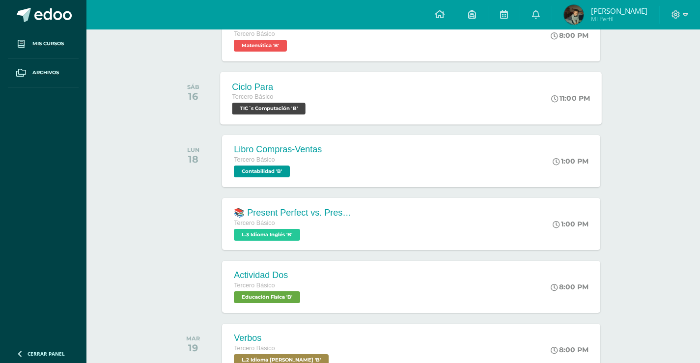
click at [287, 112] on span "TIC´s Computación 'B'" at bounding box center [268, 109] width 73 height 12
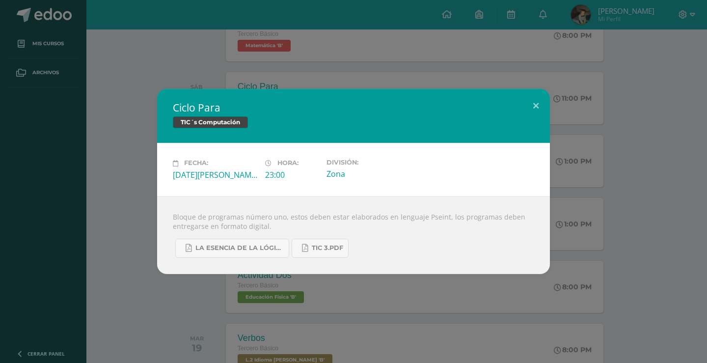
click at [130, 108] on div "Ciclo Para TIC´s Computación Fecha: Sábado 16 de Agosto Hora: 23:00 División: Z…" at bounding box center [354, 181] width 700 height 185
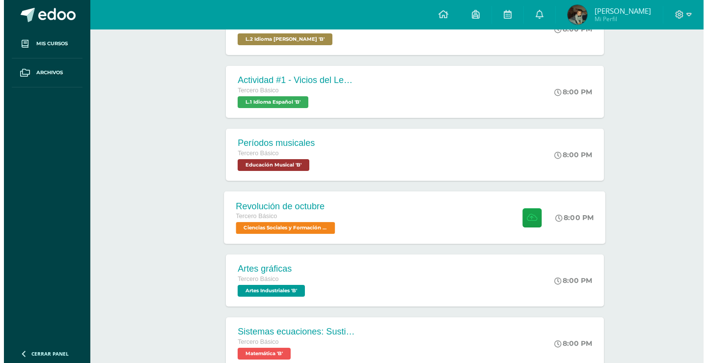
scroll to position [295, 0]
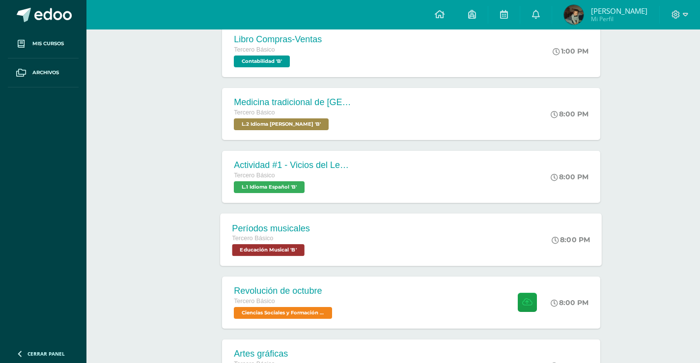
click at [312, 254] on div "Períodos musicales Tercero Básico Educación Musical 'B'" at bounding box center [272, 239] width 102 height 53
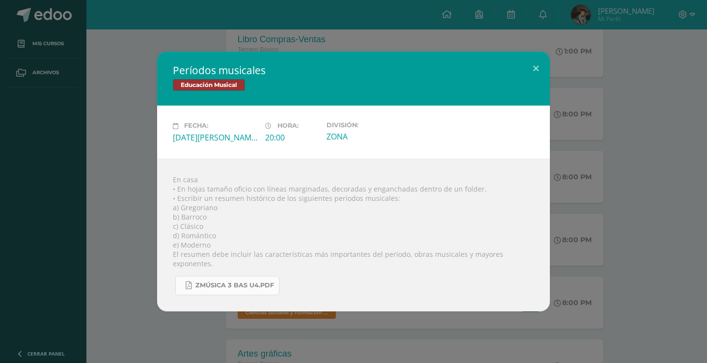
click at [266, 284] on span "Zmúsica 3 Bas U4.pdf" at bounding box center [235, 285] width 79 height 8
click at [544, 57] on button at bounding box center [536, 68] width 28 height 33
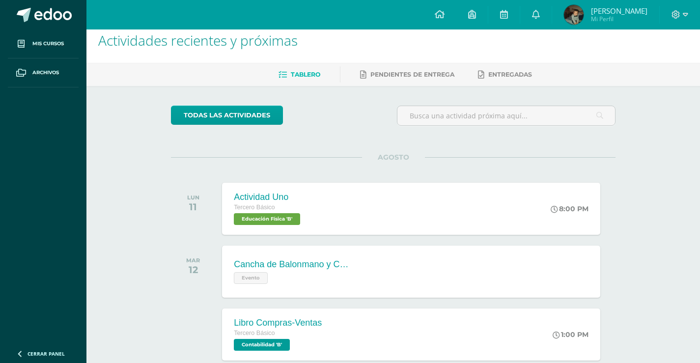
scroll to position [0, 0]
